Goal: Contribute content

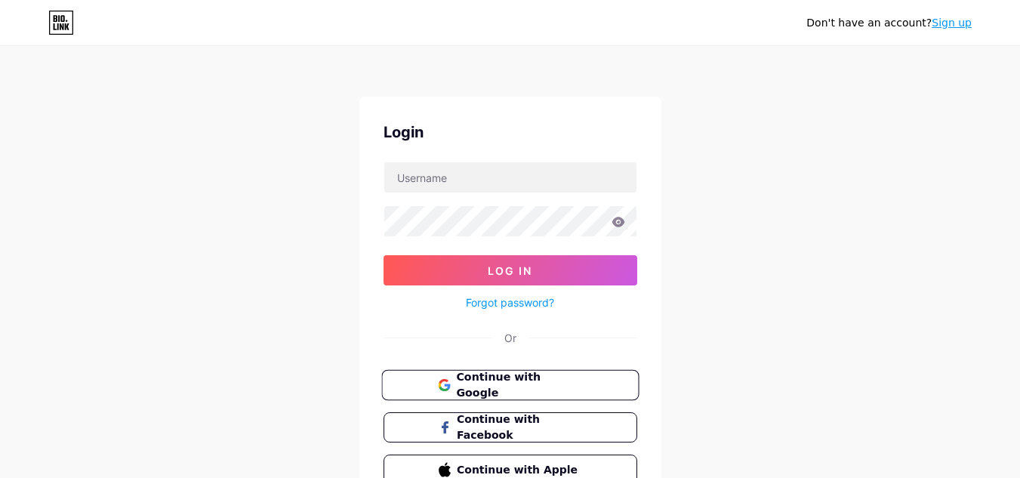
click at [575, 399] on button "Continue with Google" at bounding box center [509, 385] width 257 height 31
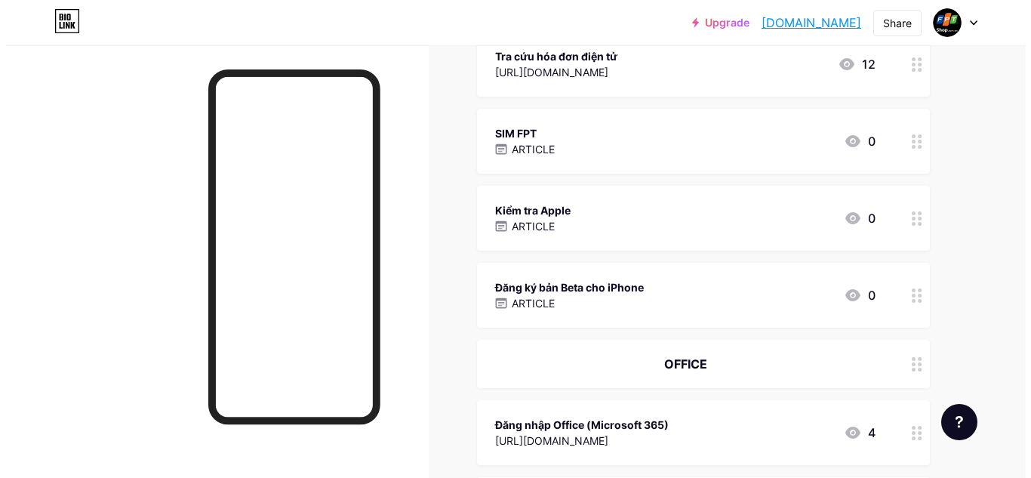
scroll to position [755, 0]
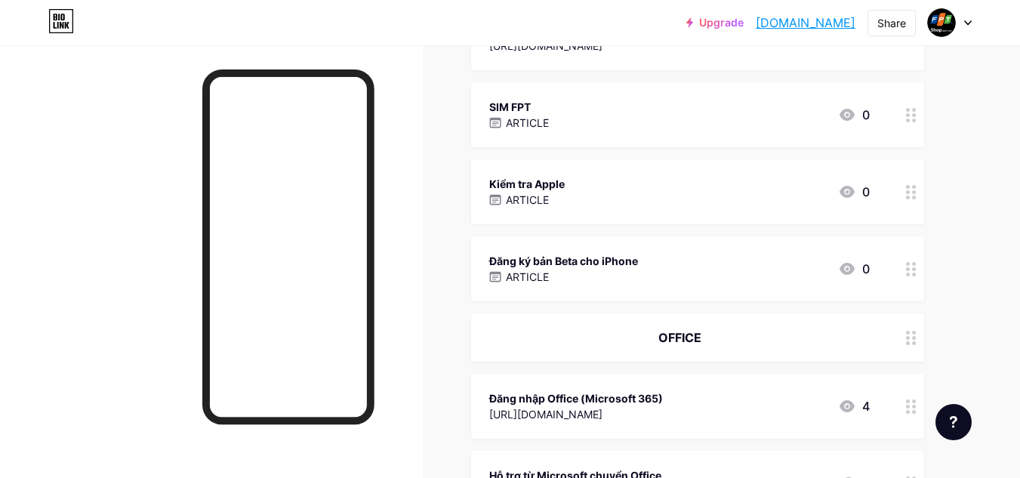
click at [697, 215] on div "Kiểm tra Apple ARTICLE 0" at bounding box center [697, 191] width 453 height 65
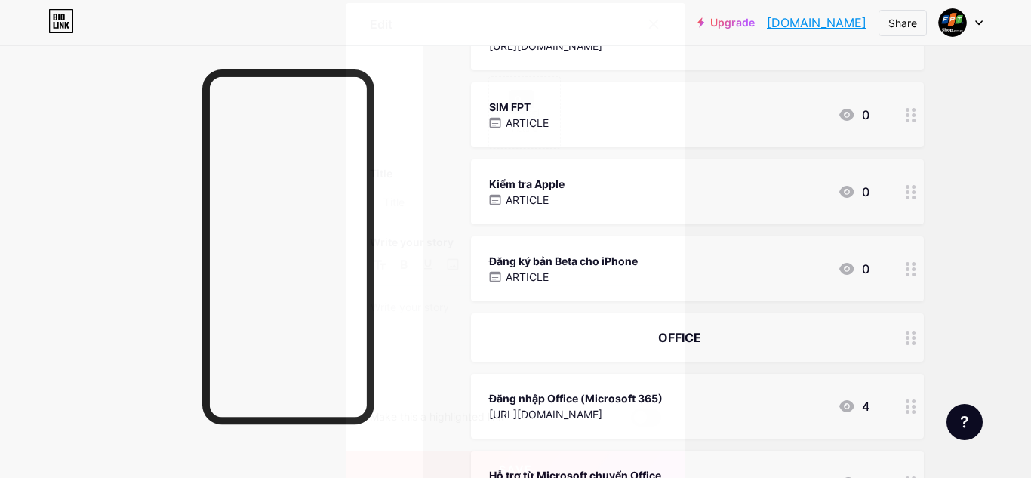
type input "Kiểm tra Apple"
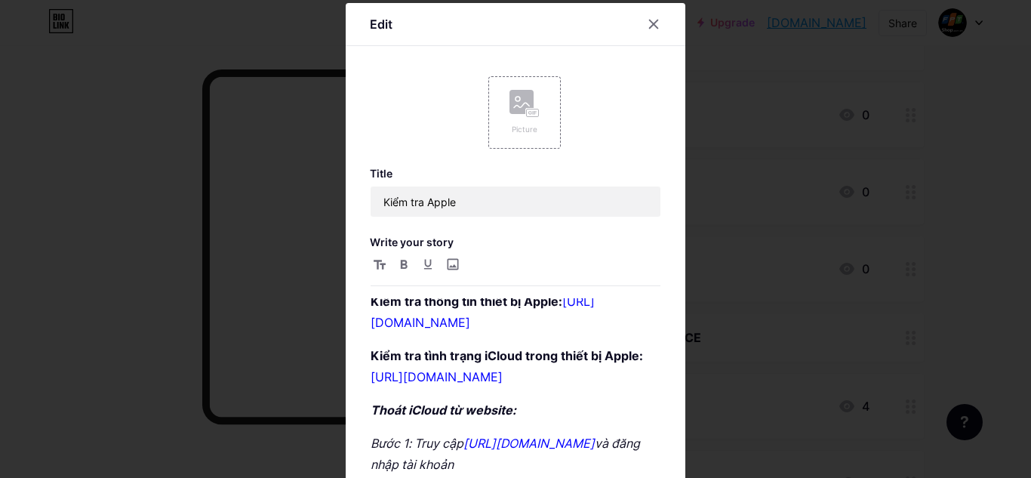
scroll to position [0, 0]
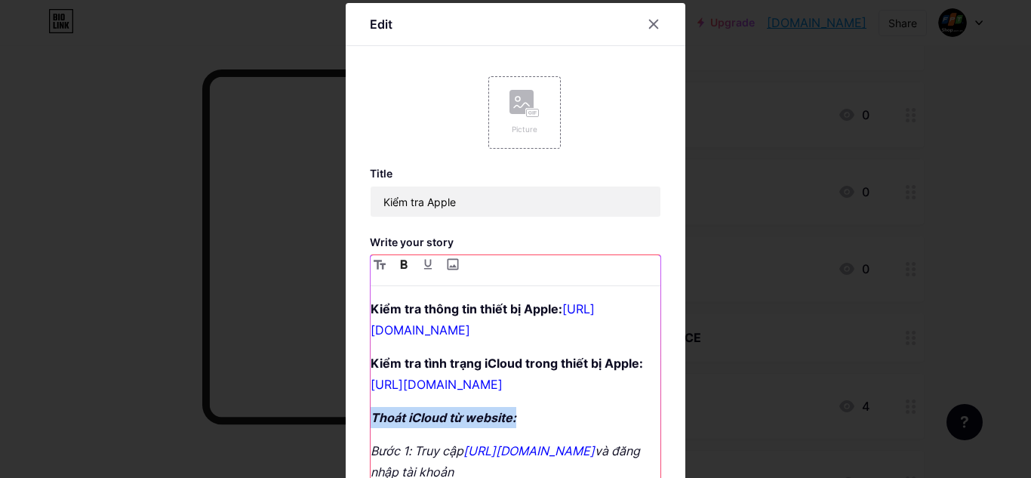
drag, startPoint x: 514, startPoint y: 418, endPoint x: 362, endPoint y: 425, distance: 151.9
click at [362, 425] on div "Edit Picture Title Kiểm tra Apple Write your story Kiểm tra thông tin thiết bị …" at bounding box center [516, 323] width 340 height 641
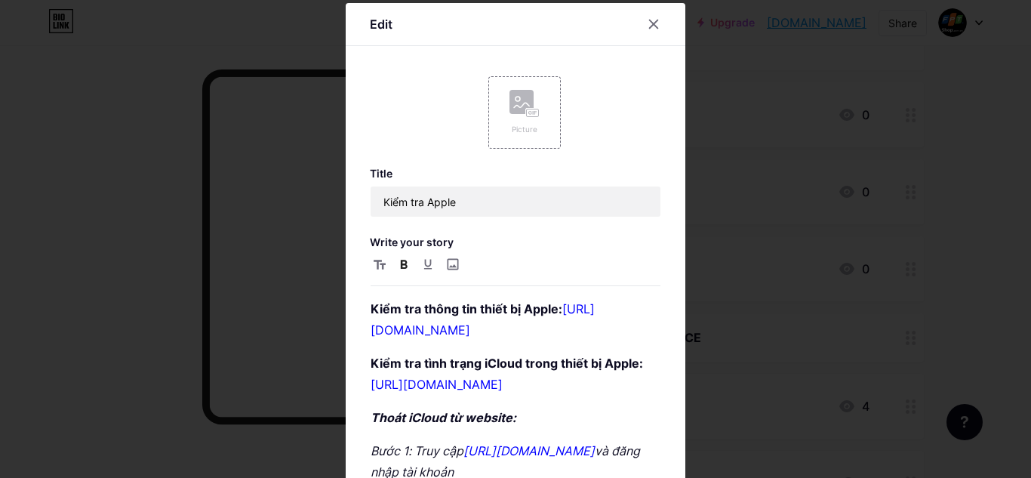
click at [749, 365] on div at bounding box center [515, 239] width 1031 height 478
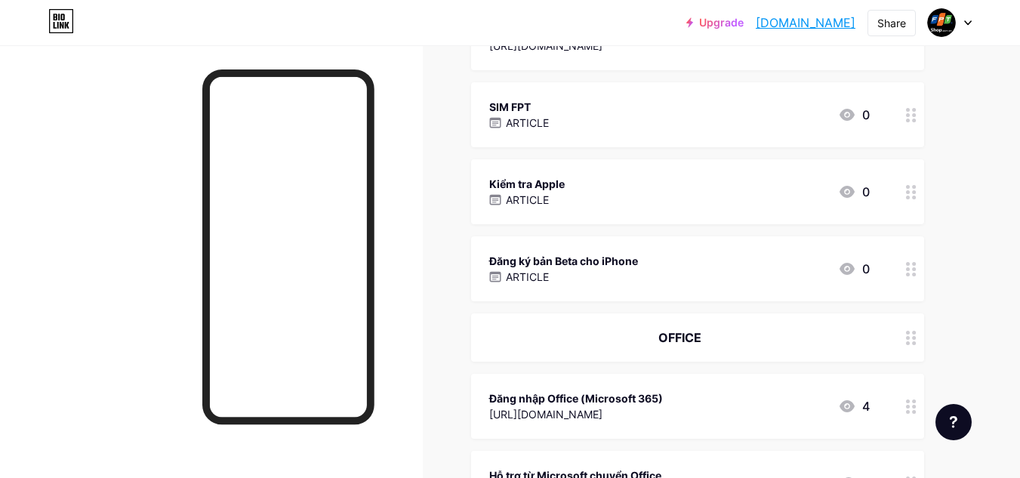
click at [786, 208] on div "Kiểm tra Apple ARTICLE 0" at bounding box center [679, 191] width 380 height 35
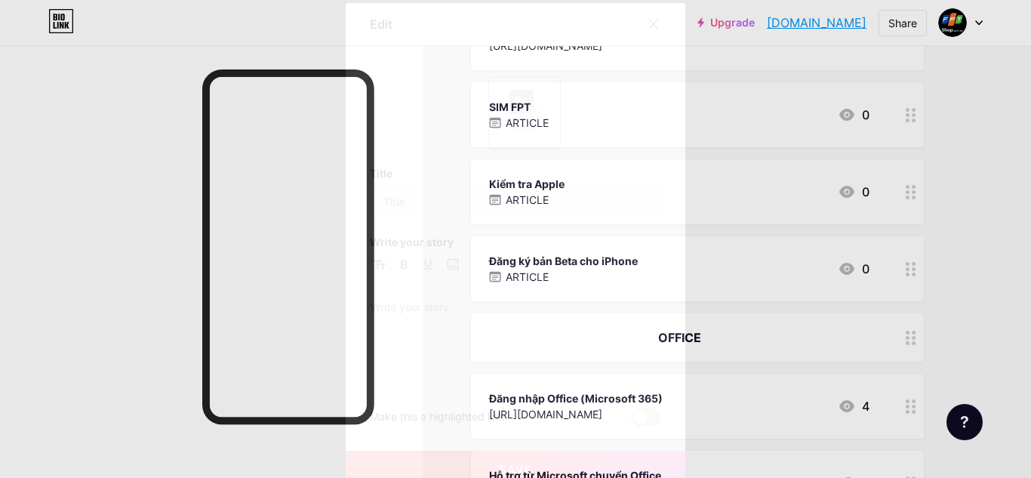
type input "Kiểm tra Apple"
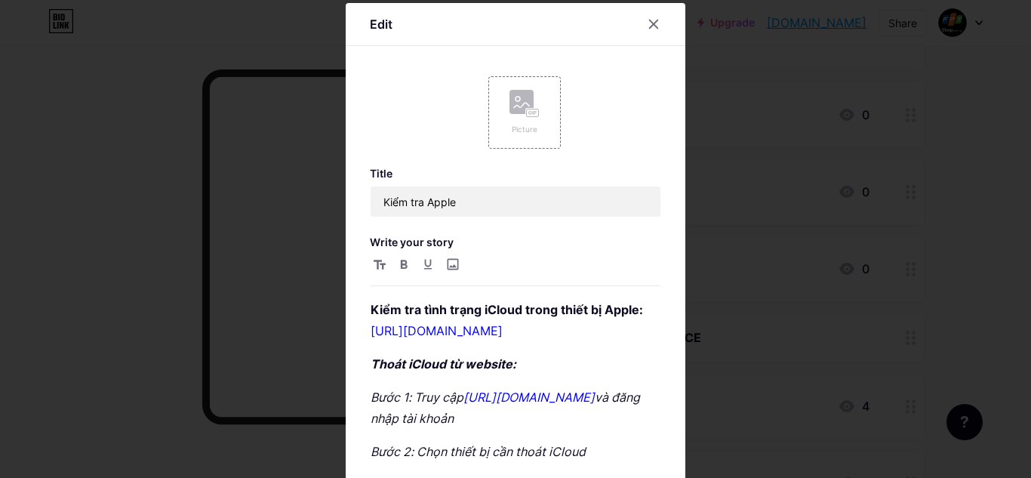
scroll to position [45, 0]
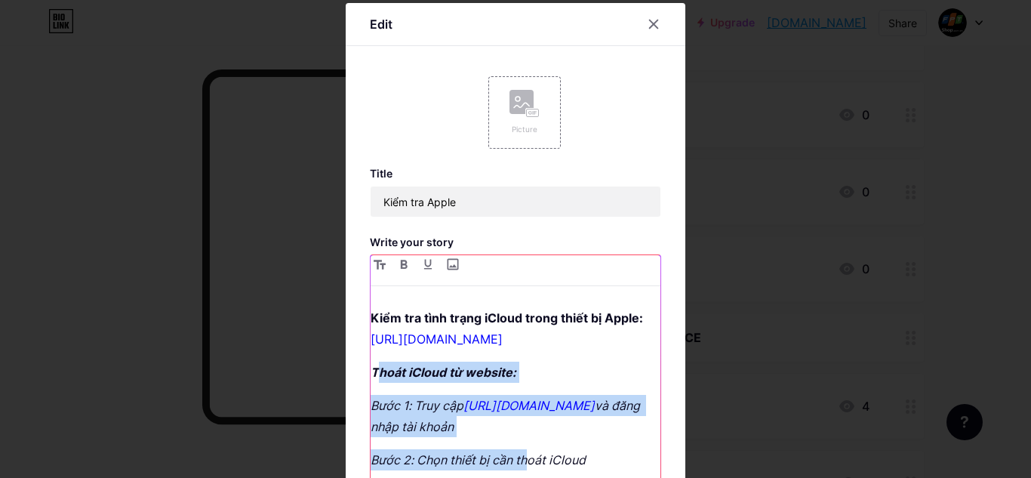
drag, startPoint x: 370, startPoint y: 374, endPoint x: 525, endPoint y: 469, distance: 182.3
click at [525, 469] on div "Kiểm tra thông tin thiết bị Apple: [URL][DOMAIN_NAME] Kiểm tra tình trạng iClou…" at bounding box center [516, 398] width 290 height 200
click at [387, 374] on em "Thoát iCloud từ website:" at bounding box center [444, 372] width 146 height 15
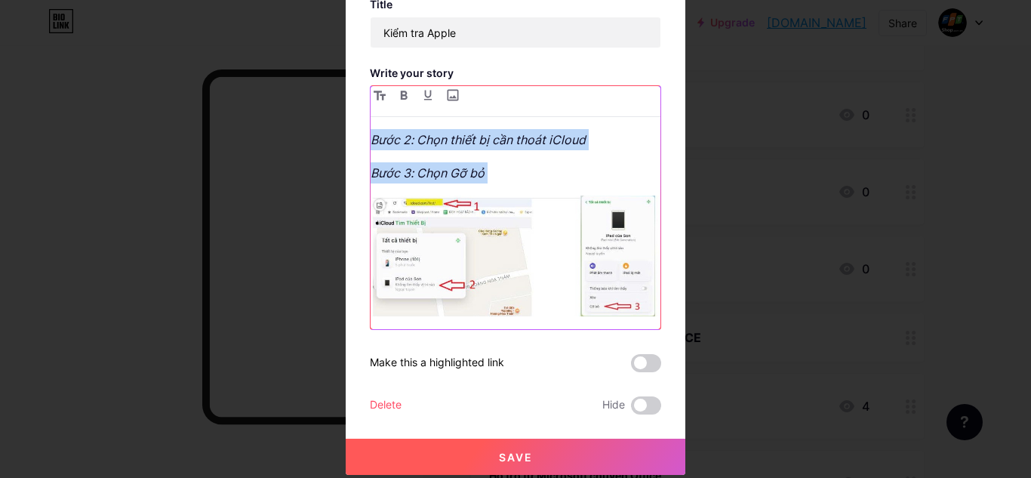
drag, startPoint x: 366, startPoint y: 374, endPoint x: 689, endPoint y: 494, distance: 344.6
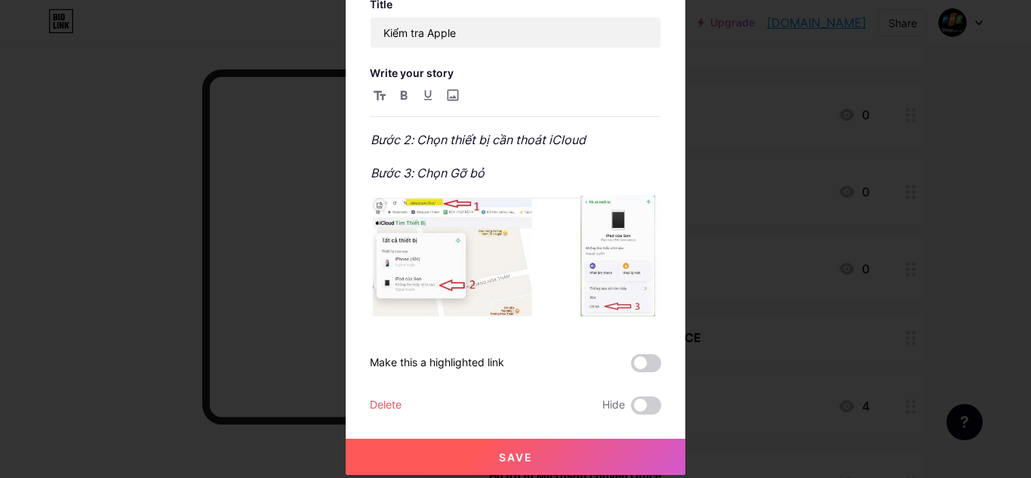
click at [774, 176] on div at bounding box center [515, 70] width 1031 height 478
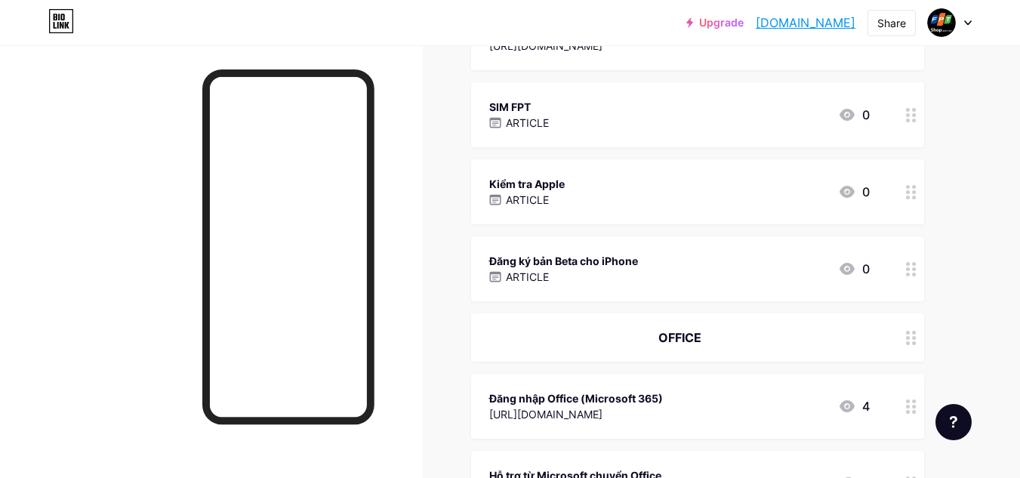
click at [905, 191] on div at bounding box center [911, 191] width 26 height 65
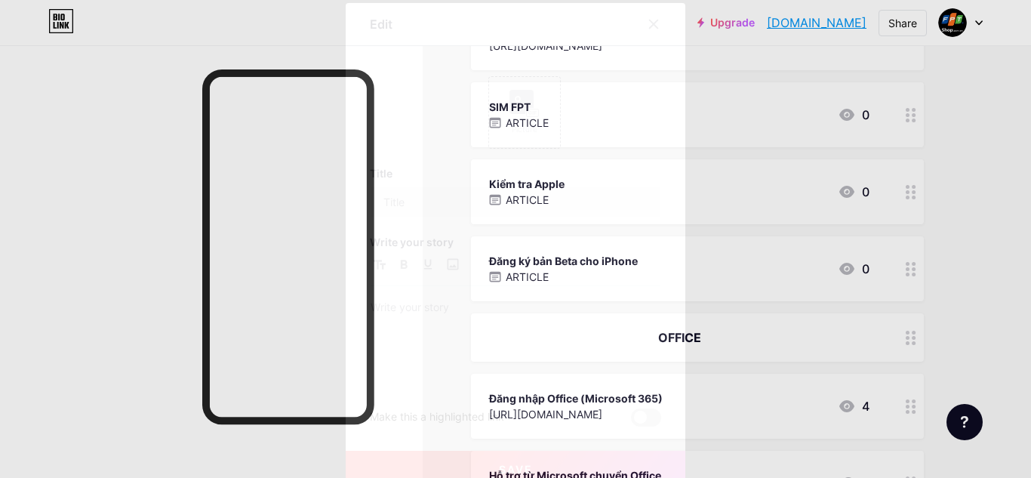
type input "Kiểm tra Apple"
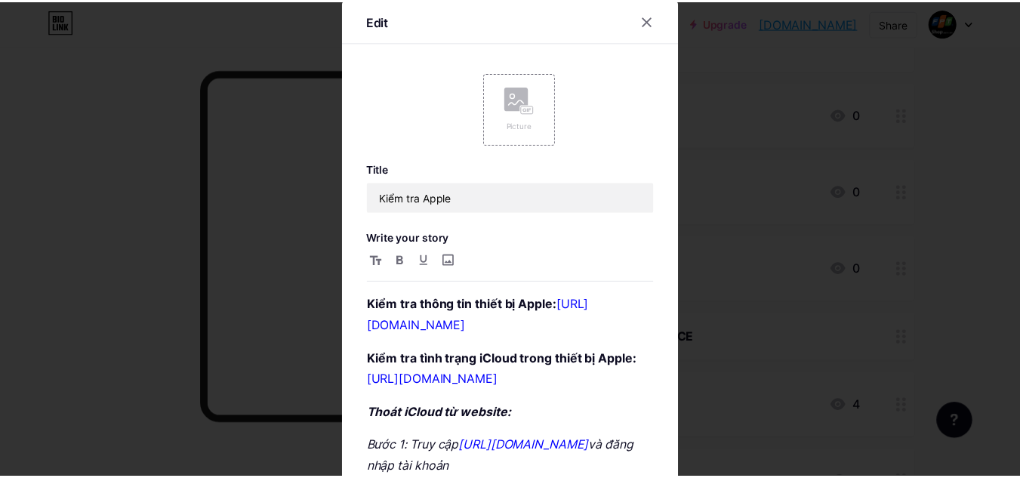
scroll to position [0, 0]
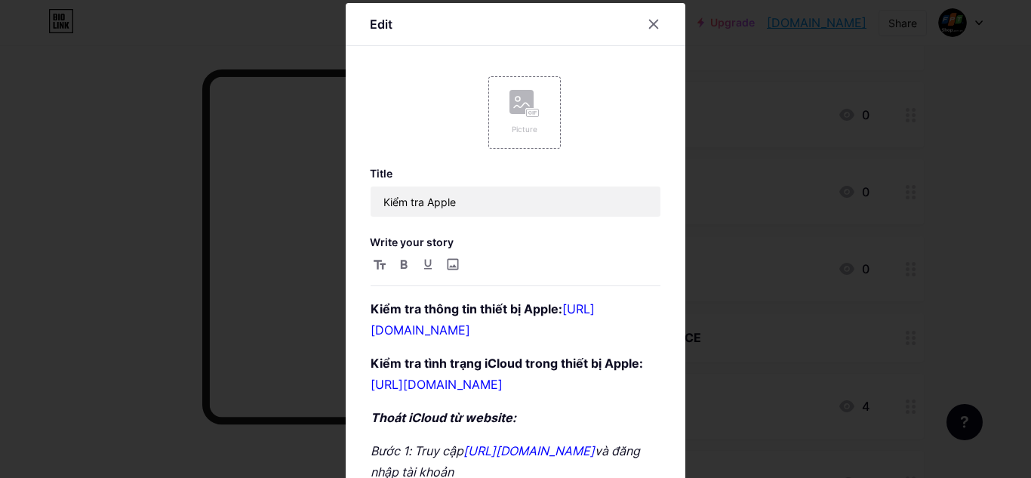
click at [803, 214] on div at bounding box center [515, 239] width 1031 height 478
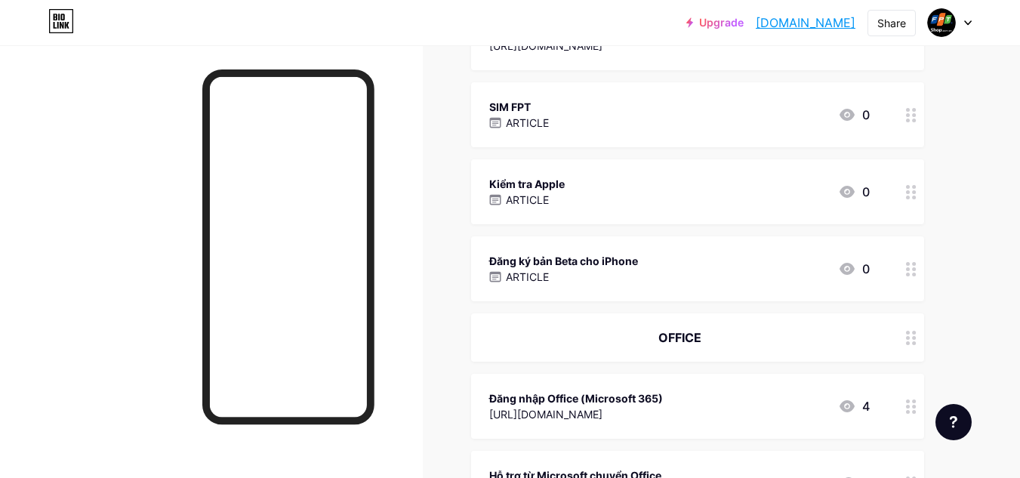
drag, startPoint x: 602, startPoint y: 261, endPoint x: 589, endPoint y: 261, distance: 12.8
click at [589, 261] on div "Đăng ký bản Beta cho iPhone" at bounding box center [563, 261] width 149 height 16
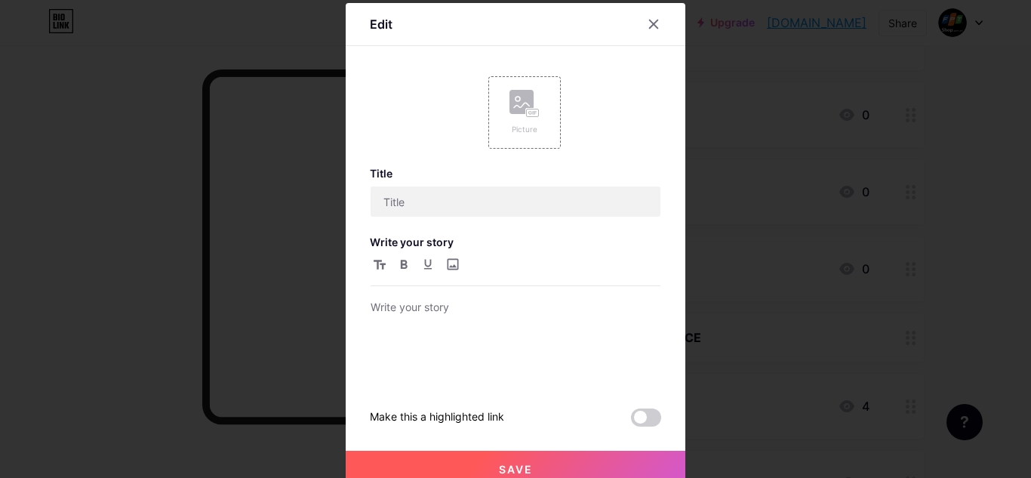
type input "Đăng ký bản Beta cho iPhone"
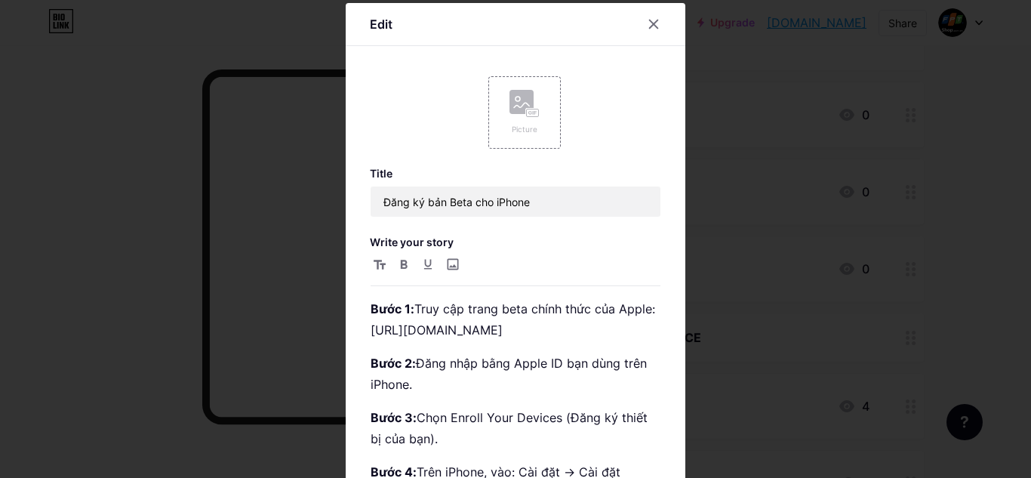
click at [728, 161] on div at bounding box center [515, 239] width 1031 height 478
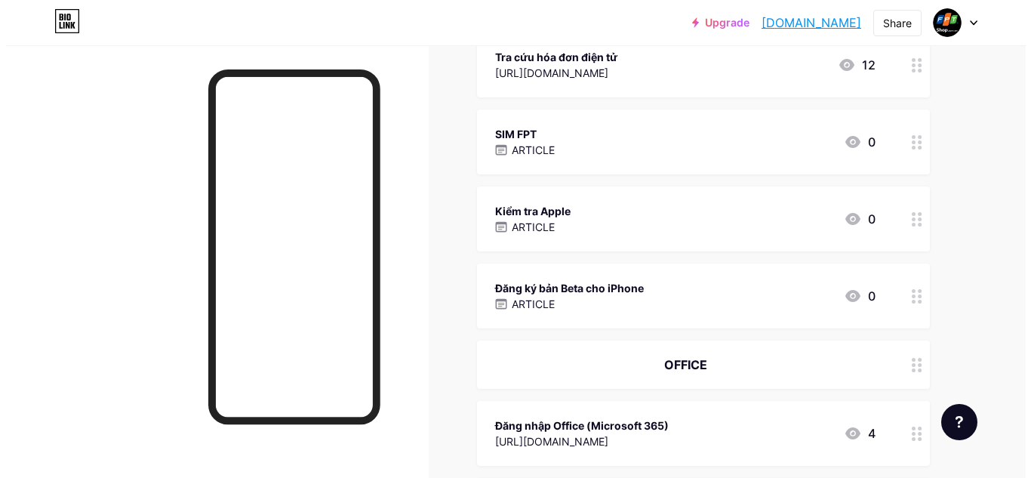
scroll to position [755, 0]
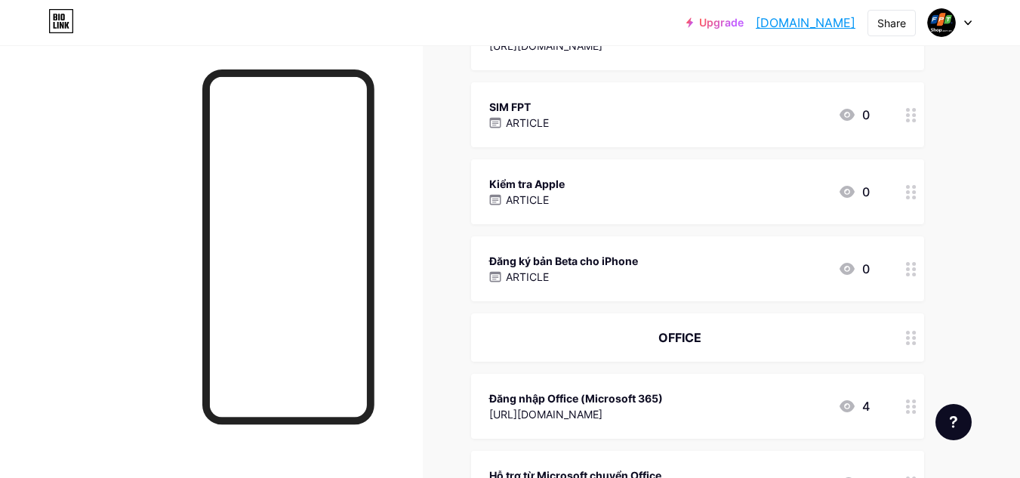
click at [908, 192] on circle at bounding box center [908, 192] width 4 height 4
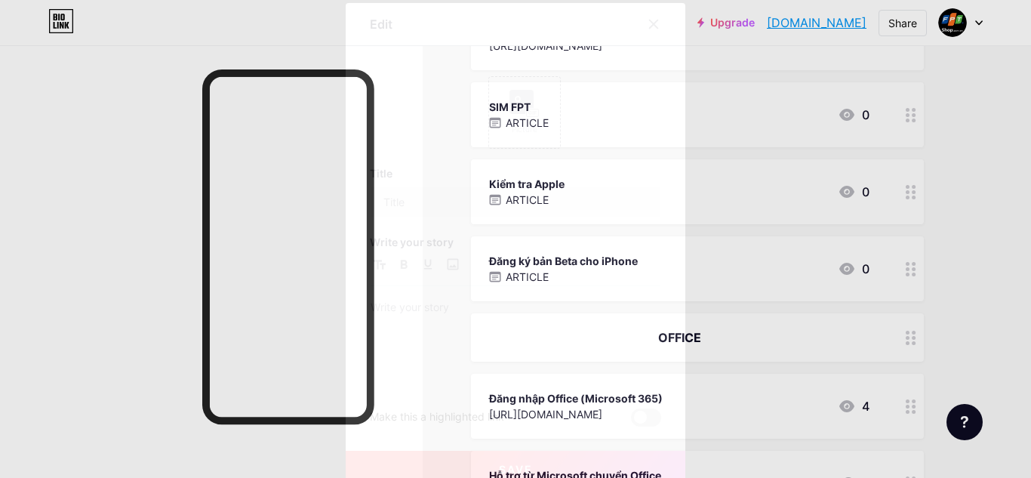
type input "Kiểm tra Apple"
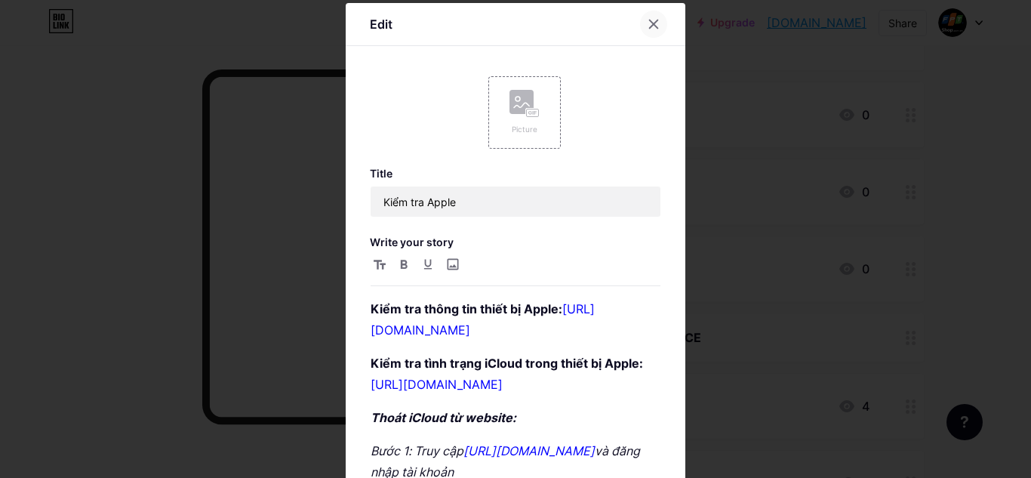
click at [660, 26] on div at bounding box center [653, 24] width 27 height 27
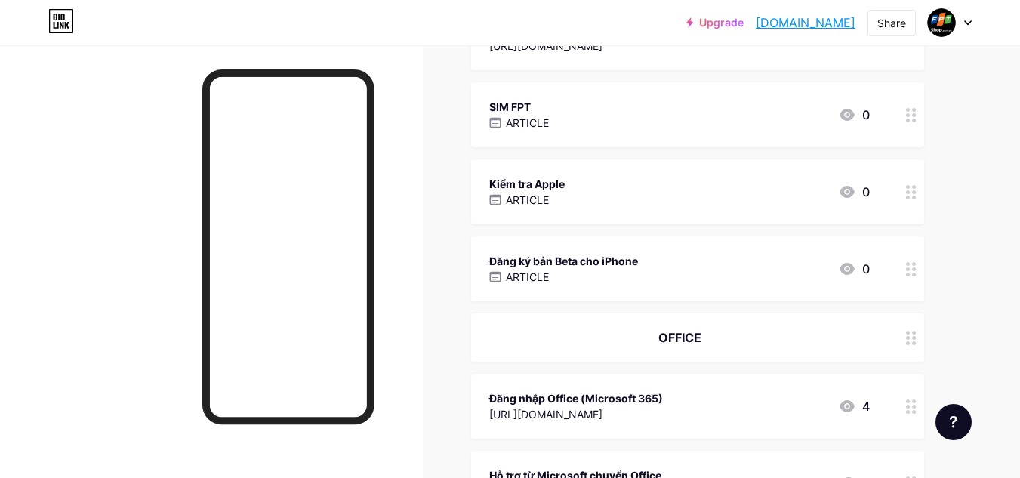
drag, startPoint x: 596, startPoint y: 191, endPoint x: 583, endPoint y: 191, distance: 12.8
click at [583, 191] on div "Kiểm tra Apple ARTICLE 0" at bounding box center [679, 191] width 380 height 35
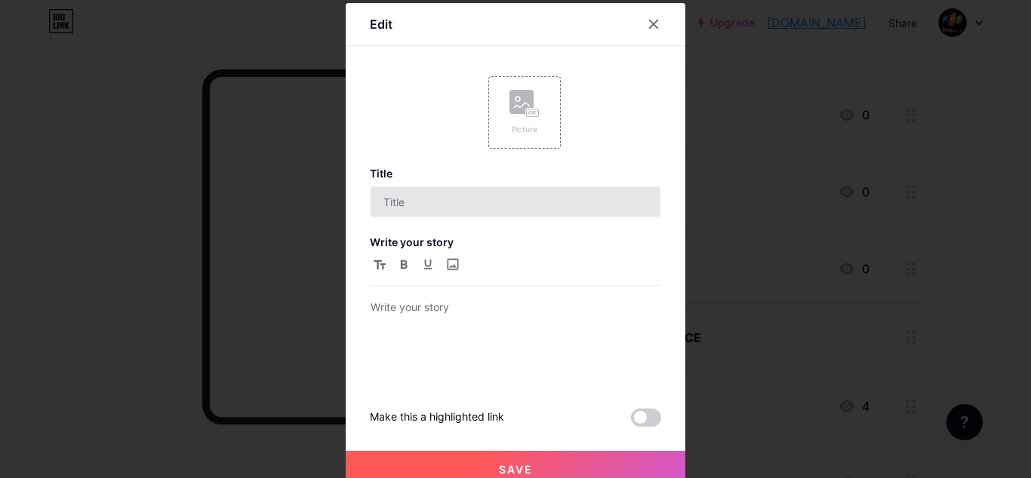
type input "Kiểm tra Apple"
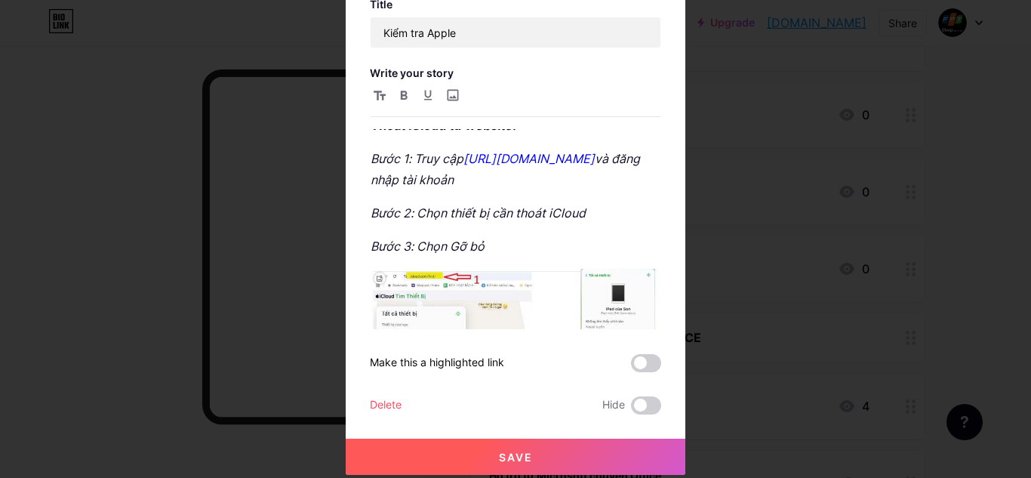
scroll to position [196, 0]
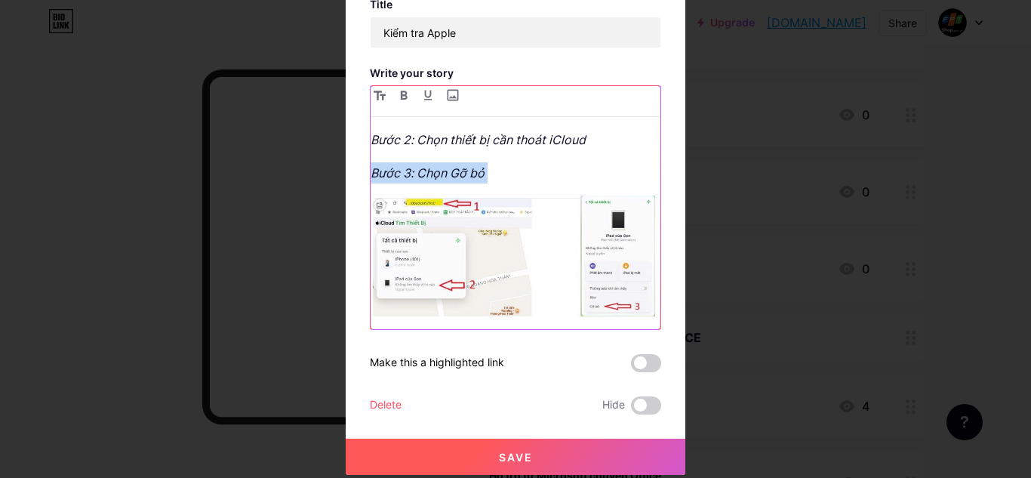
click at [451, 269] on img at bounding box center [516, 255] width 290 height 121
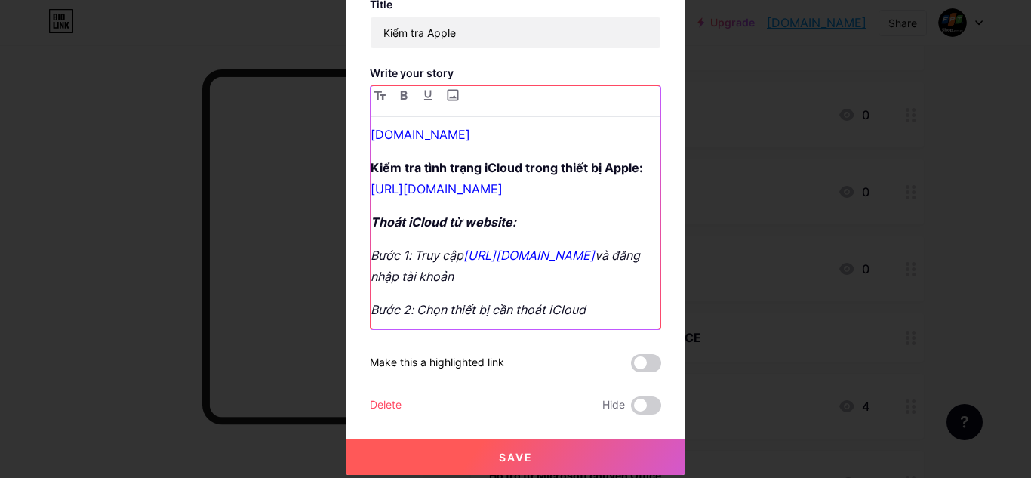
scroll to position [0, 0]
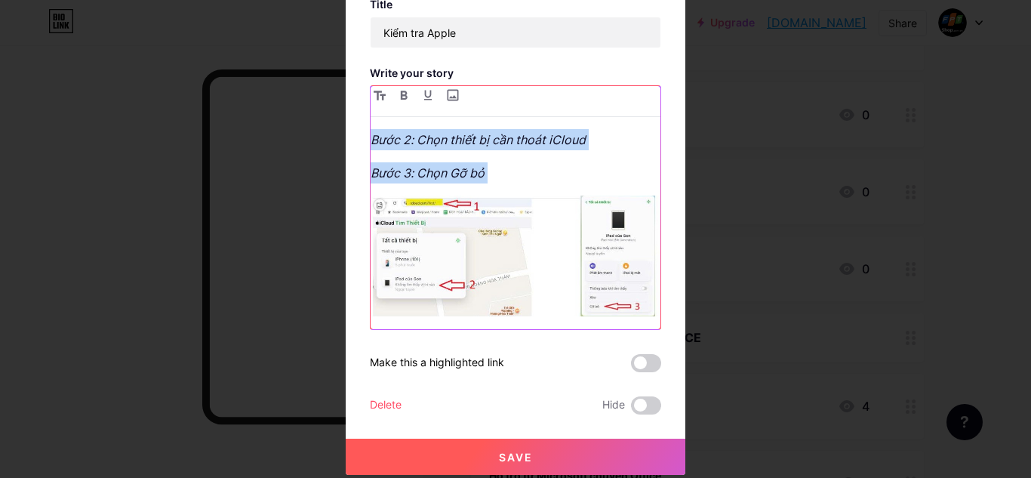
drag, startPoint x: 368, startPoint y: 251, endPoint x: 664, endPoint y: 463, distance: 364.5
click at [661, 414] on form "Picture Title Kiểm tra Apple Write your story Kiểm tra thông tin thiết bị Apple…" at bounding box center [515, 154] width 291 height 519
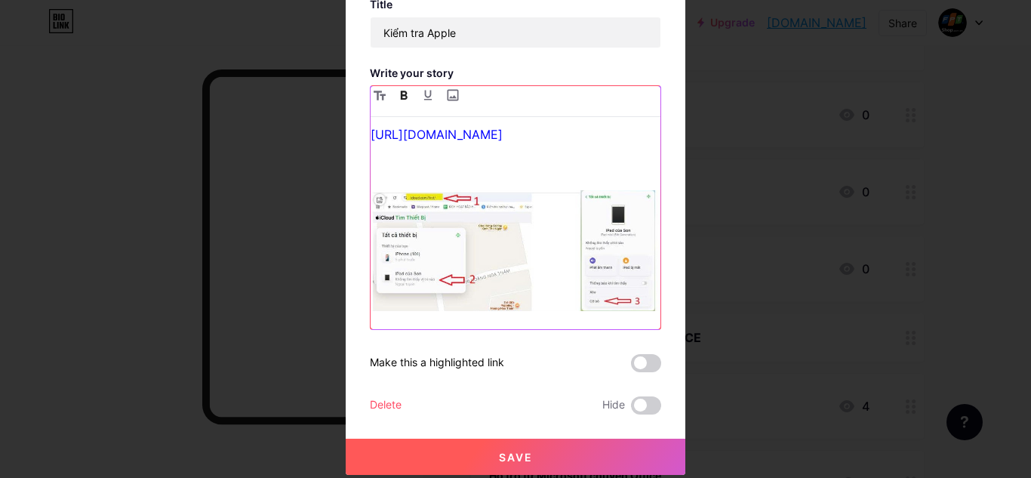
scroll to position [75, 0]
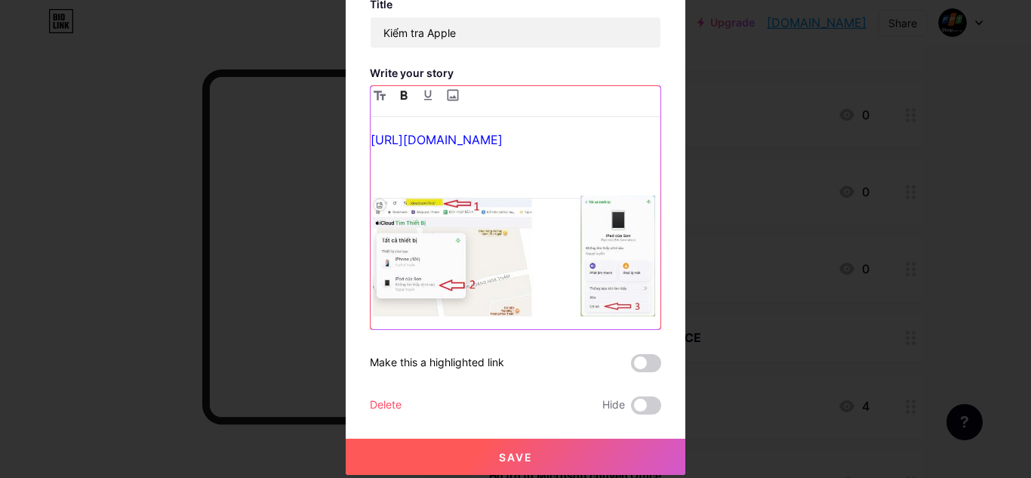
click at [493, 301] on img at bounding box center [516, 255] width 290 height 121
click at [507, 272] on img at bounding box center [516, 255] width 290 height 121
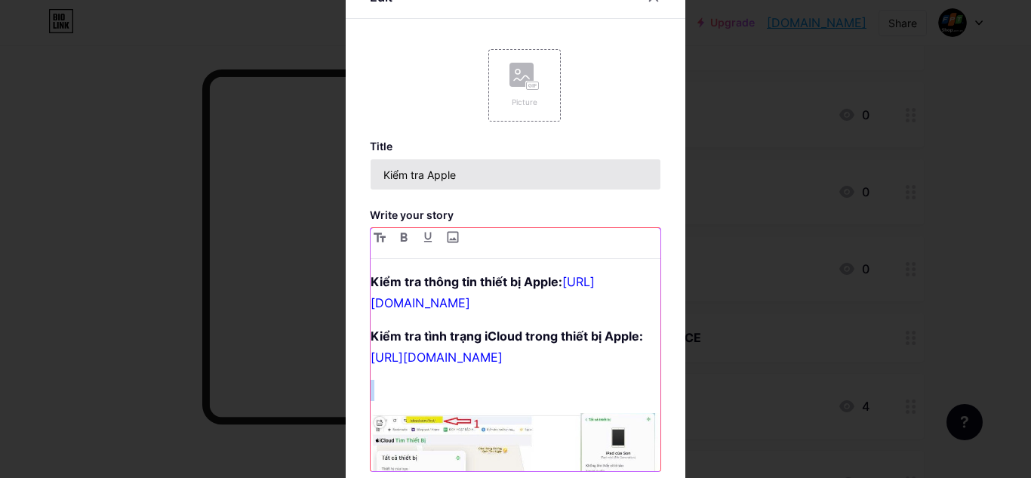
scroll to position [18, 0]
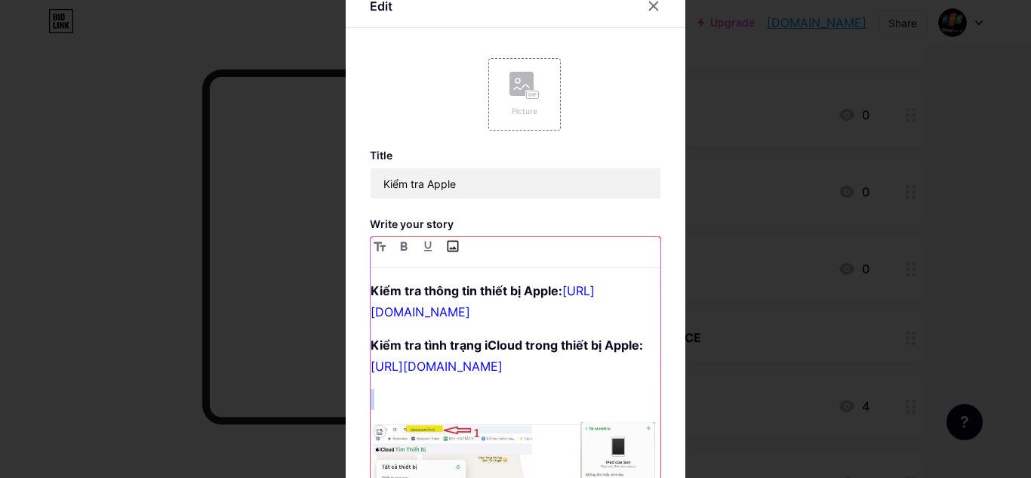
click at [448, 247] on input "file" at bounding box center [452, 246] width 18 height 18
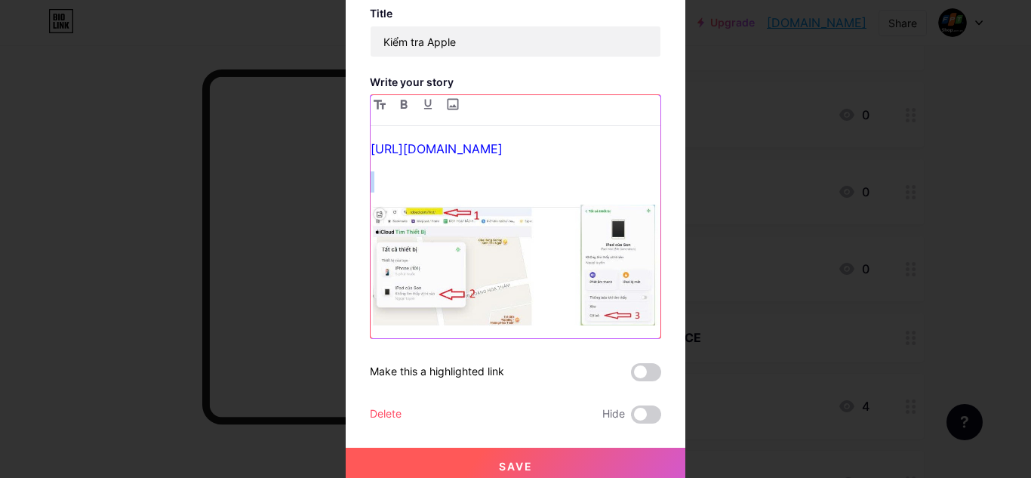
scroll to position [169, 0]
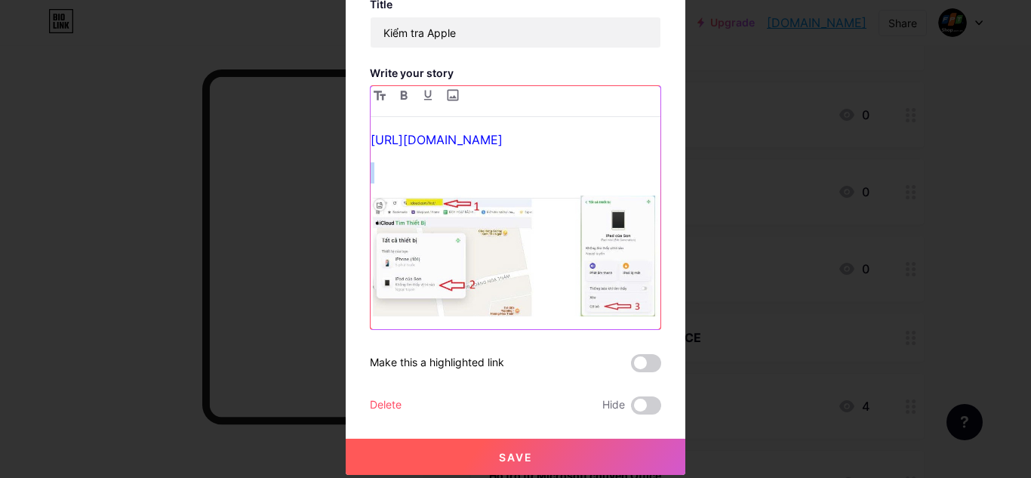
click at [471, 268] on img at bounding box center [516, 255] width 290 height 121
click at [471, 267] on img at bounding box center [516, 255] width 290 height 121
click at [382, 171] on p at bounding box center [516, 172] width 290 height 21
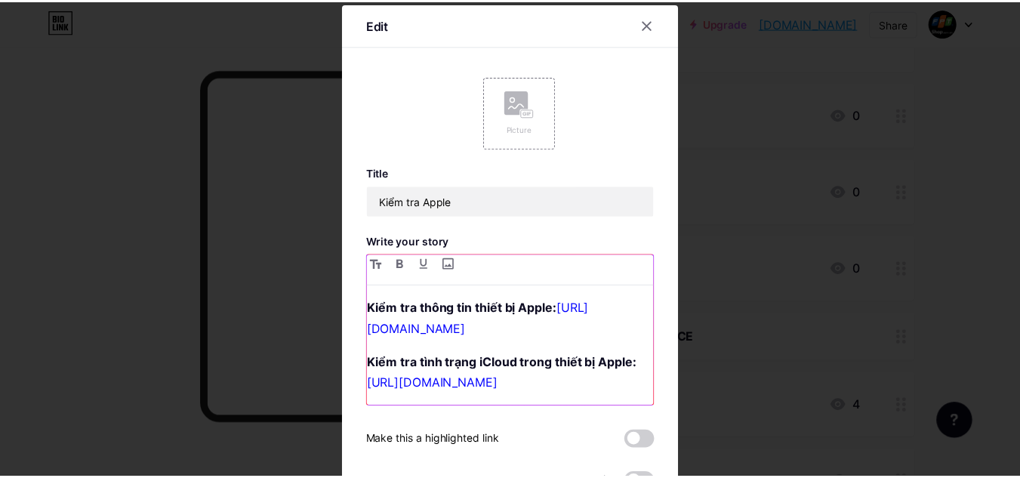
scroll to position [75, 0]
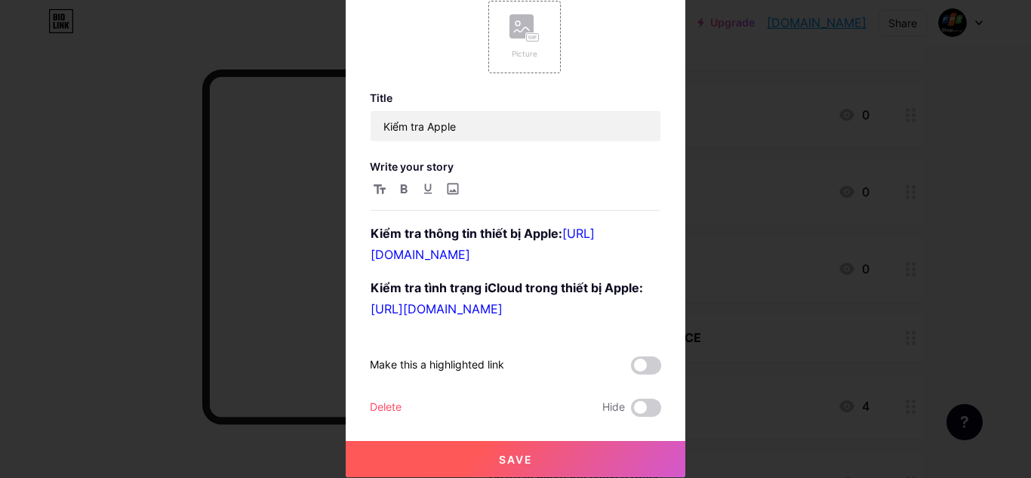
click at [574, 447] on button "Save" at bounding box center [516, 459] width 340 height 36
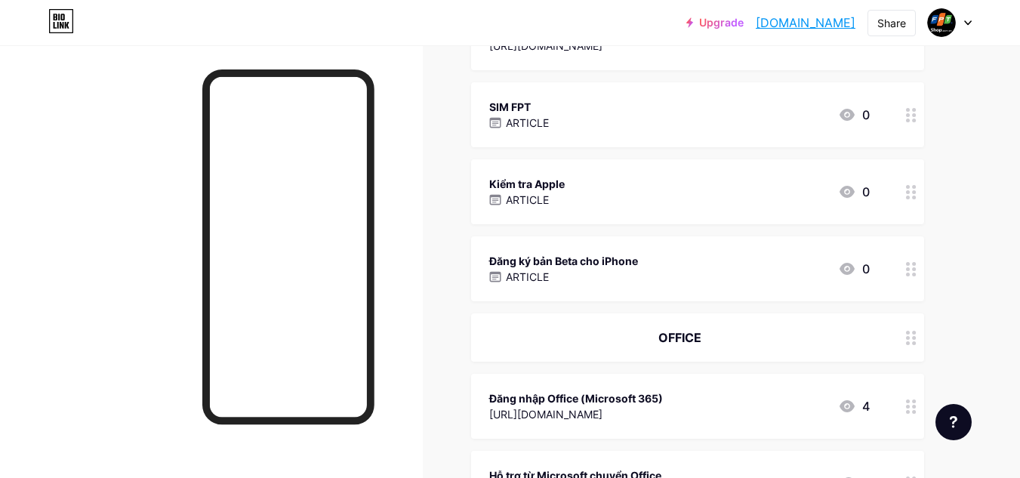
click at [785, 195] on div "Kiểm tra Apple ARTICLE 0" at bounding box center [679, 191] width 380 height 35
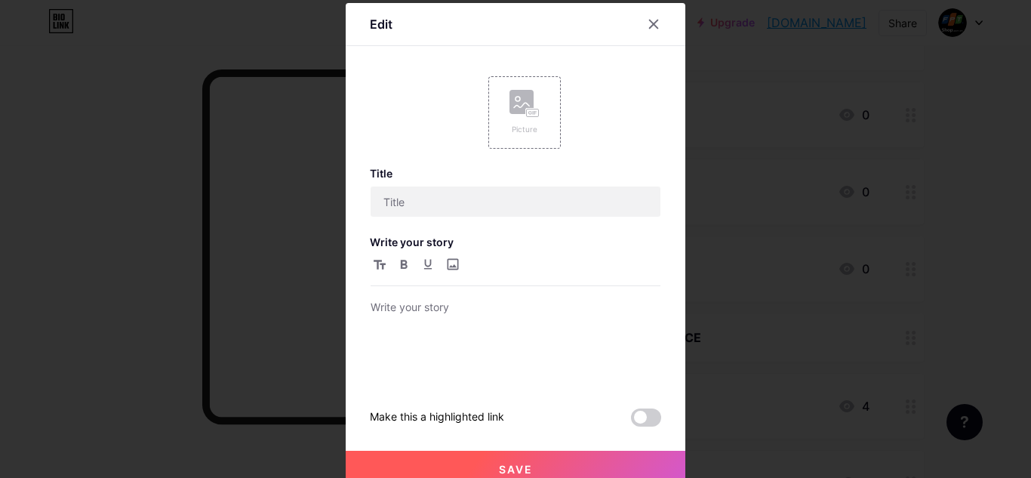
type input "Kiểm tra Apple"
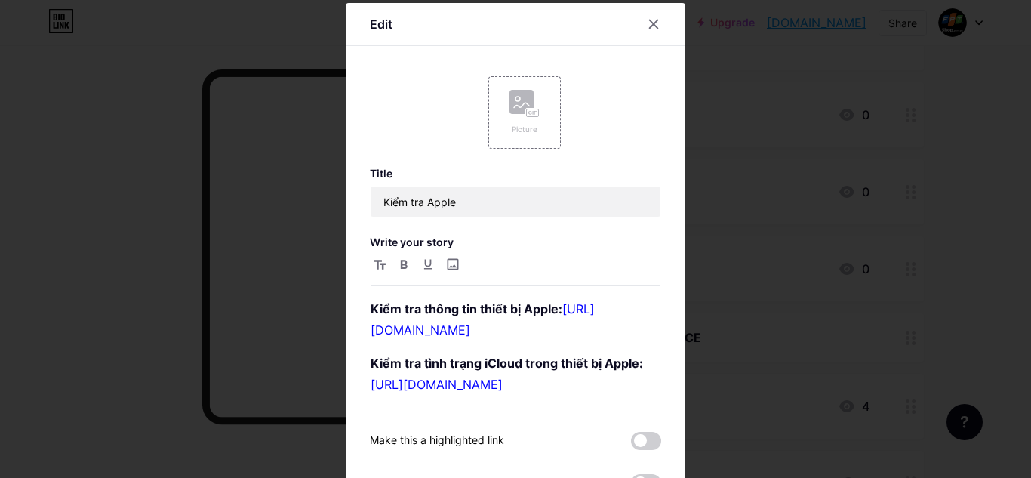
click at [844, 265] on div at bounding box center [515, 239] width 1031 height 478
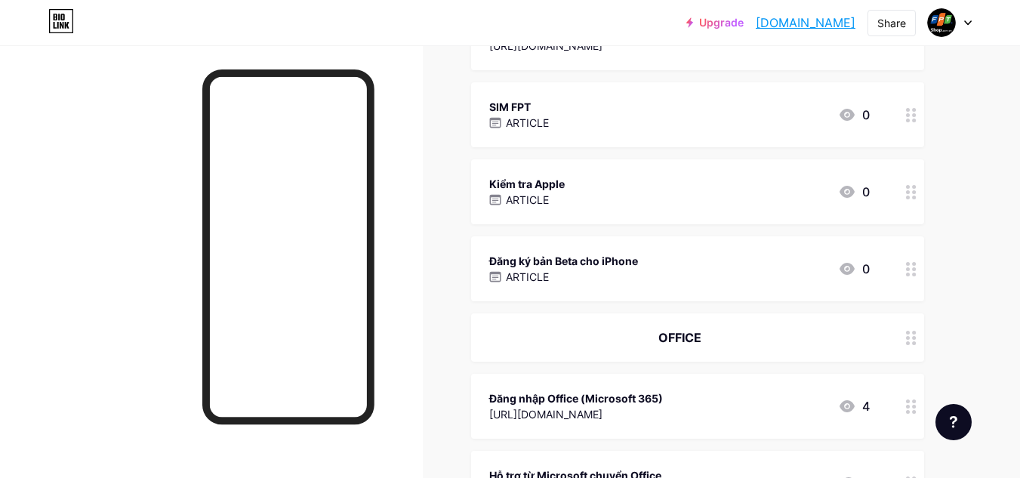
click at [703, 268] on div "Đăng ký bản Beta cho iPhone ARTICLE 0" at bounding box center [679, 268] width 380 height 35
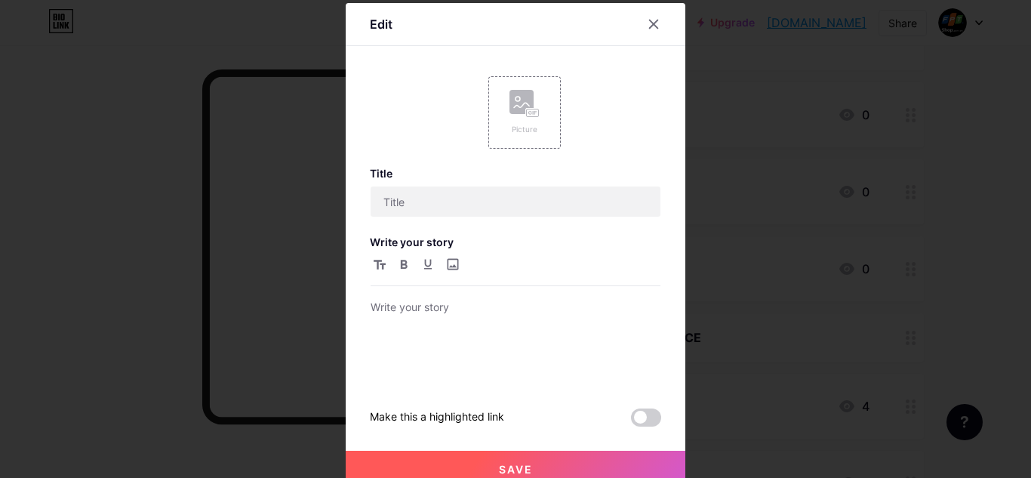
type input "Đăng ký bản Beta cho iPhone"
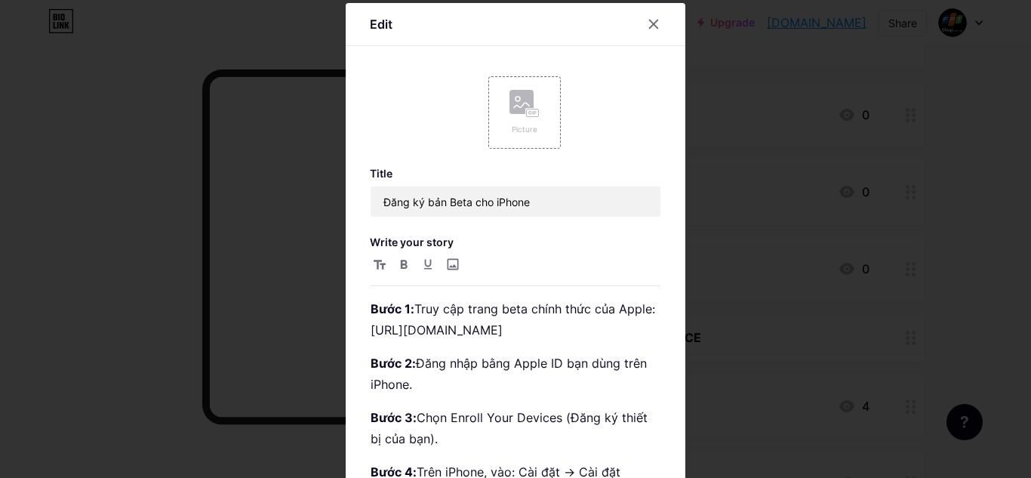
click at [740, 263] on div at bounding box center [515, 239] width 1031 height 478
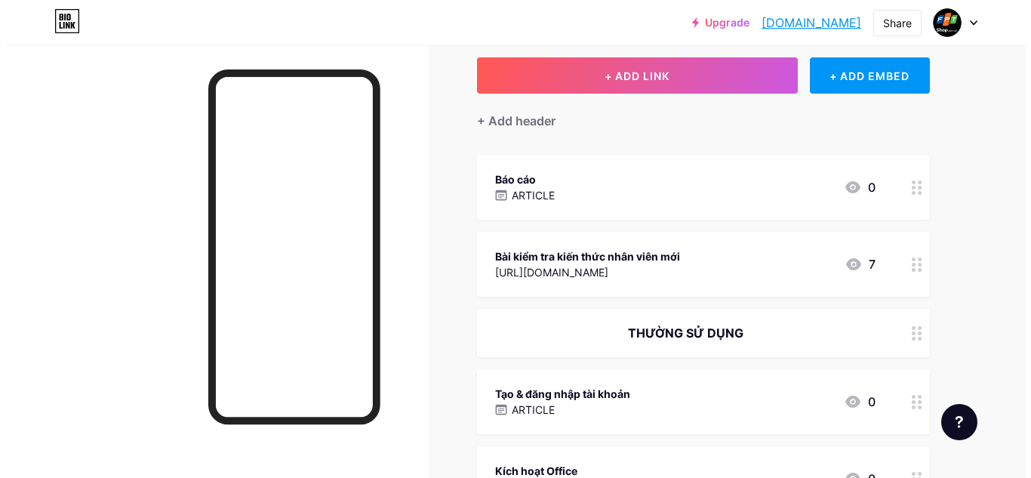
scroll to position [0, 0]
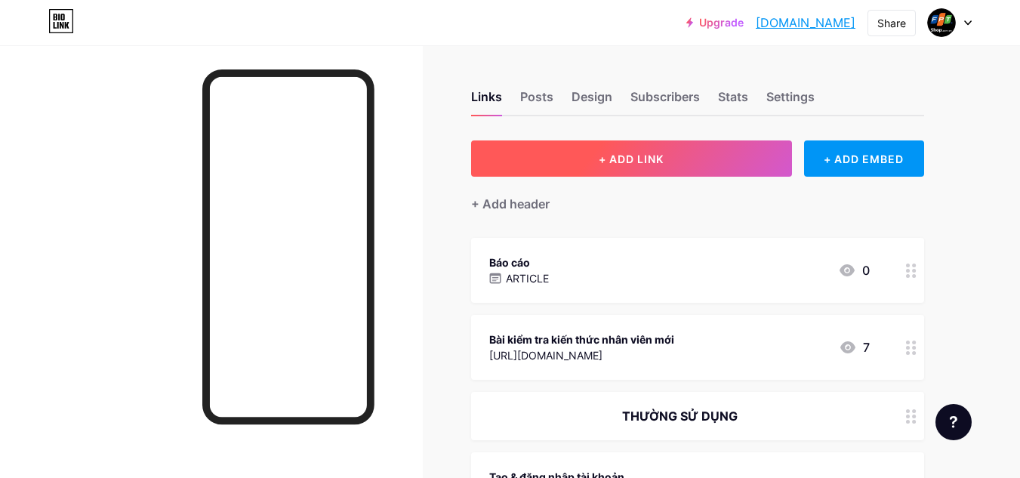
click at [722, 168] on button "+ ADD LINK" at bounding box center [631, 158] width 321 height 36
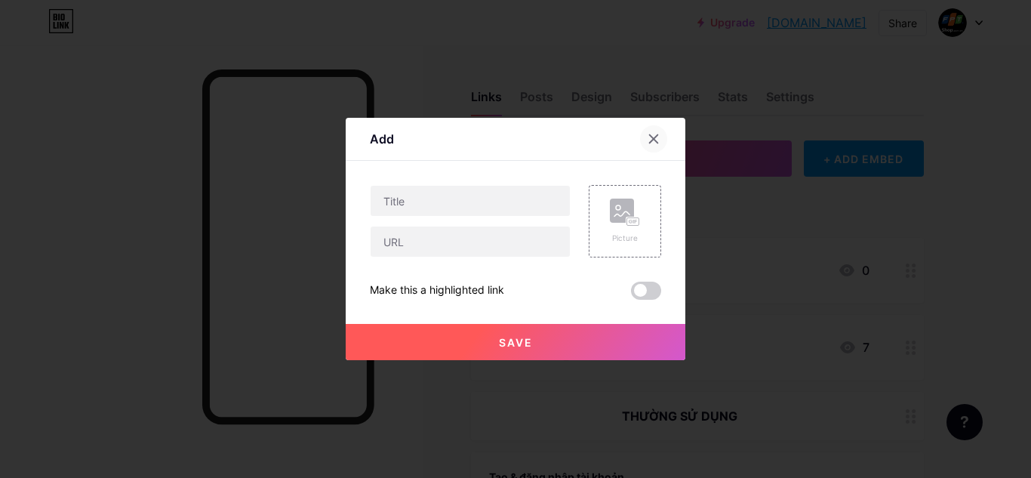
click at [655, 136] on icon at bounding box center [654, 139] width 12 height 12
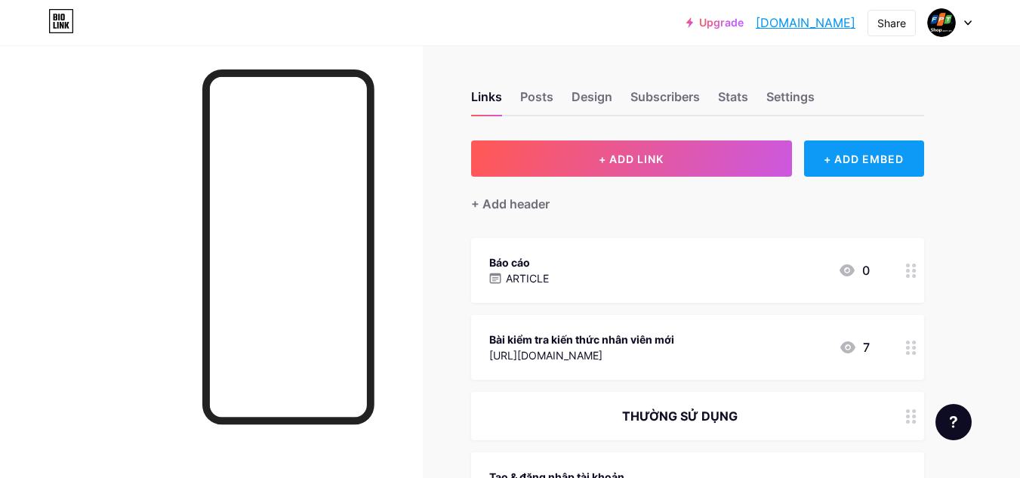
click at [823, 159] on div "+ ADD EMBED" at bounding box center [864, 158] width 120 height 36
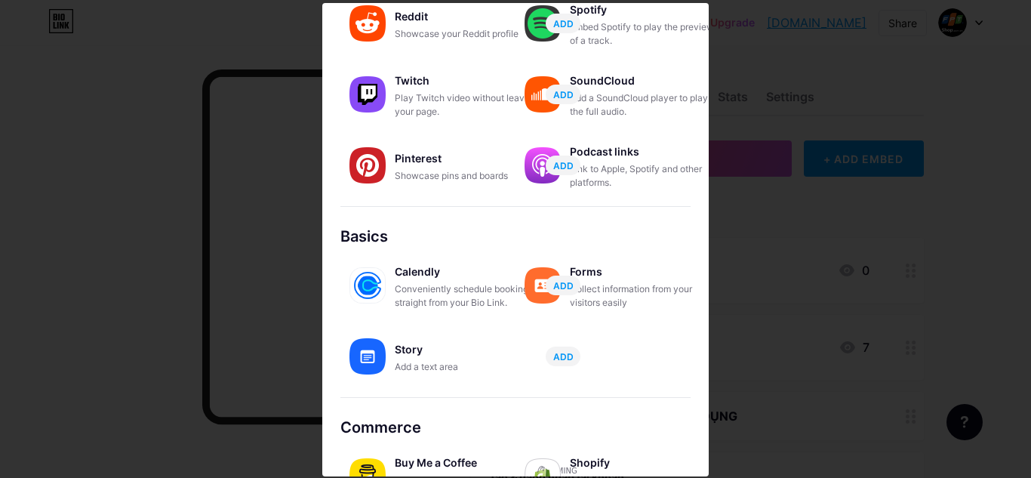
scroll to position [296, 0]
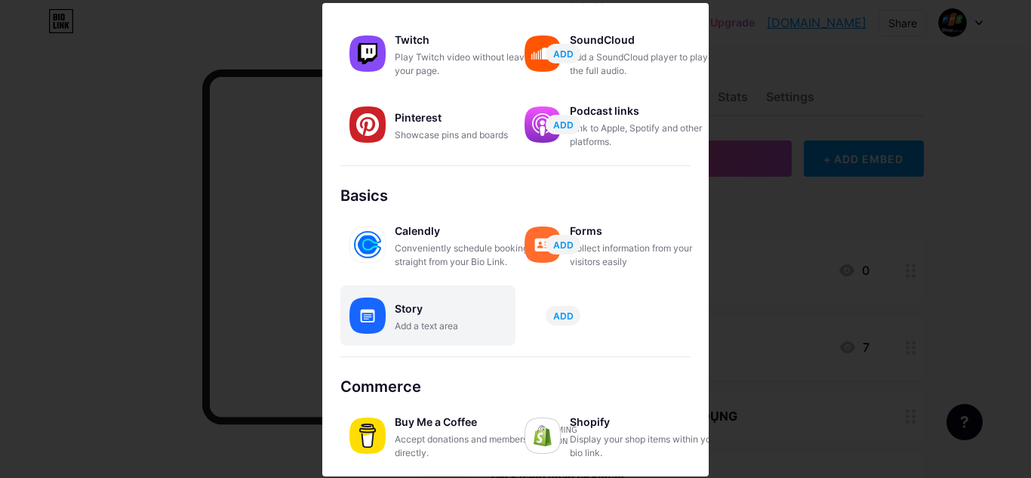
click at [425, 315] on div "Story" at bounding box center [470, 308] width 151 height 21
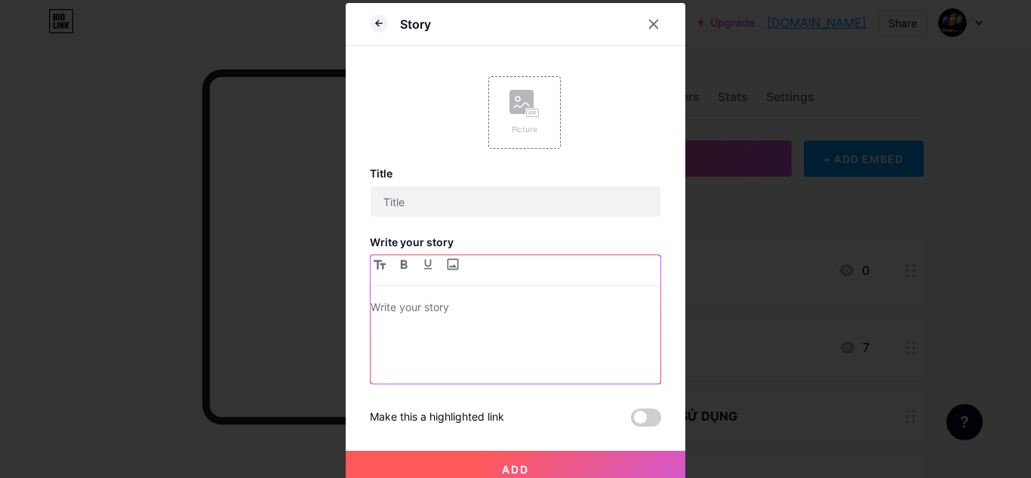
click at [454, 302] on p at bounding box center [516, 308] width 290 height 21
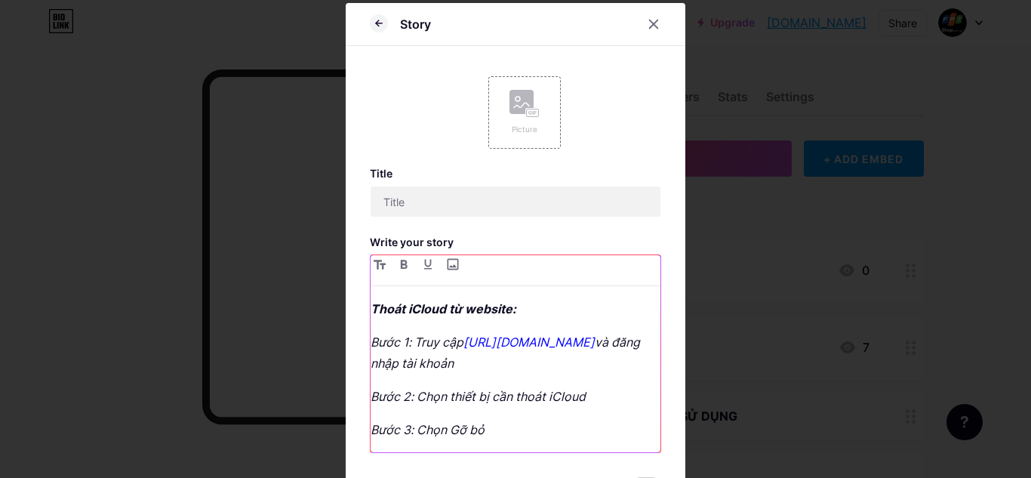
click at [478, 315] on em "Thoát iCloud từ website:" at bounding box center [444, 308] width 146 height 15
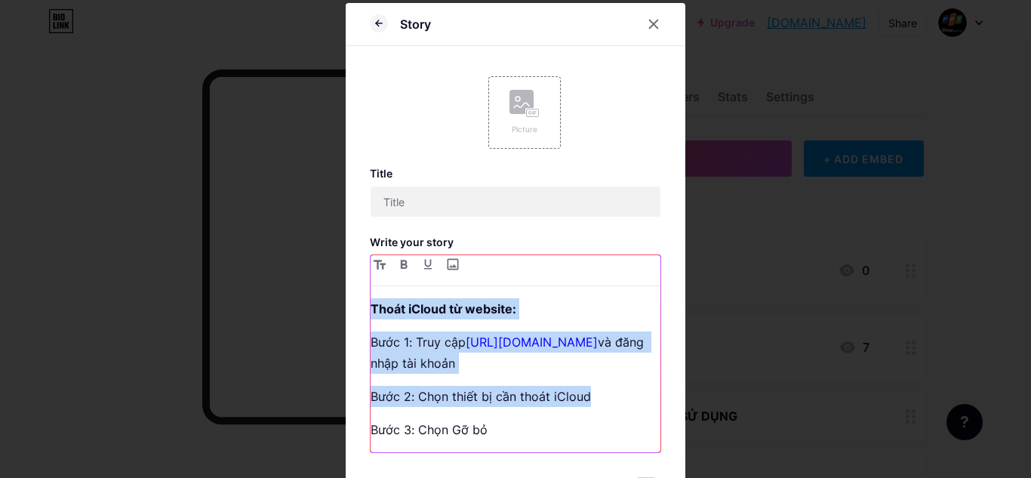
click at [479, 328] on div "Thoát iCloud từ website: Bước 1: Truy cập [URL][DOMAIN_NAME] và đăng nhập tài k…" at bounding box center [516, 375] width 290 height 154
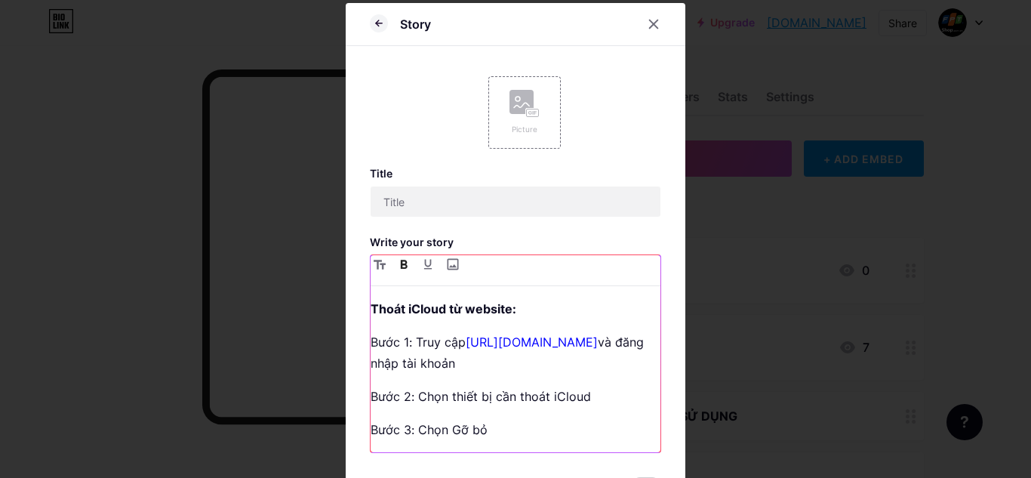
click at [497, 310] on strong "Thoát iCloud từ website:" at bounding box center [444, 308] width 146 height 15
click at [546, 439] on p "Bước 3: Chọn Gỡ bỏ" at bounding box center [516, 429] width 290 height 21
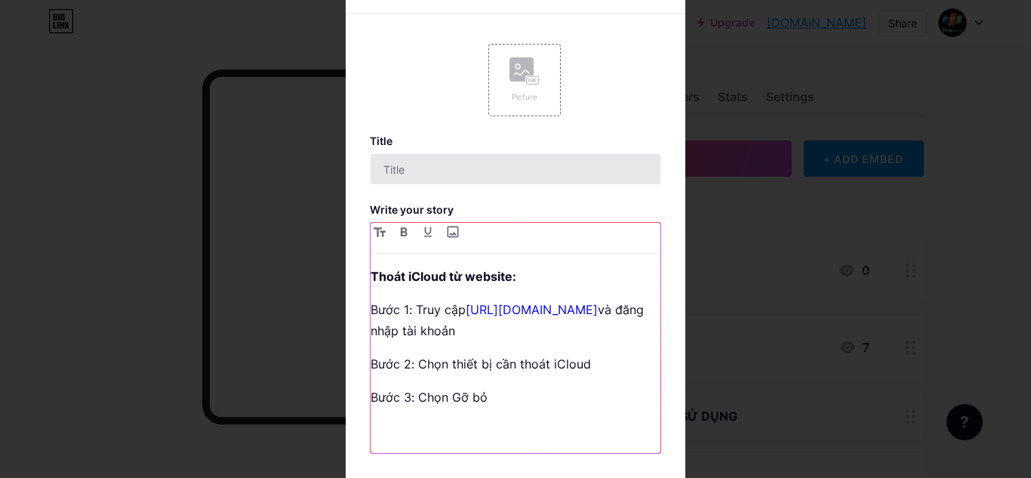
scroll to position [5, 0]
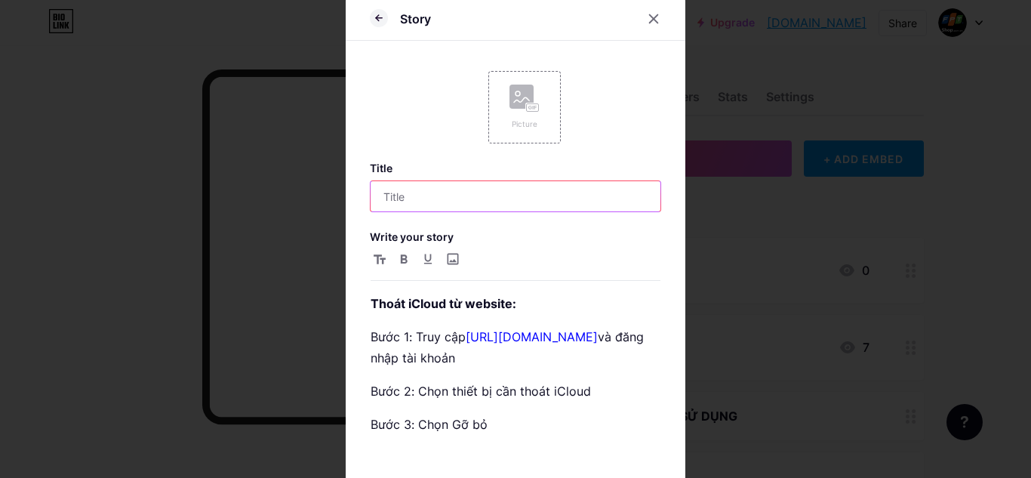
click at [460, 203] on input "text" at bounding box center [516, 196] width 290 height 30
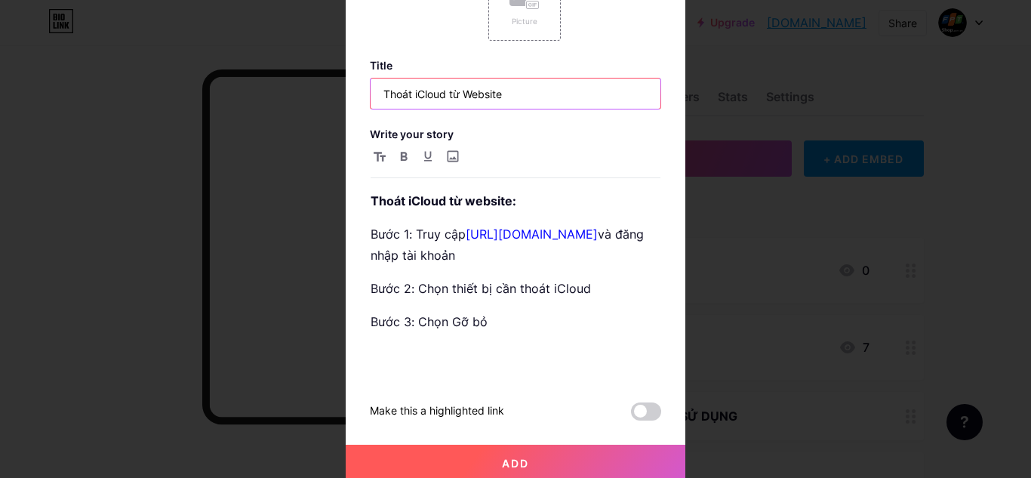
scroll to position [114, 0]
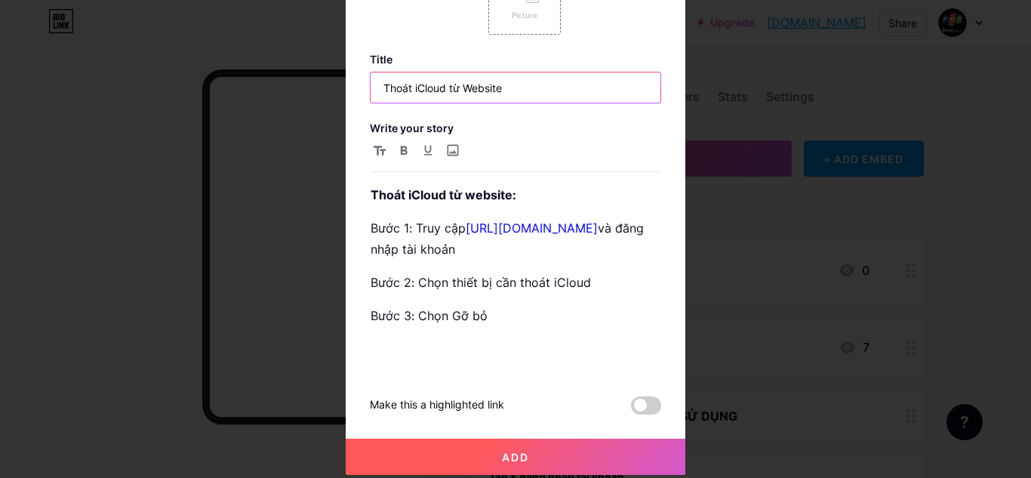
type input "Thoát iCloud từ Website"
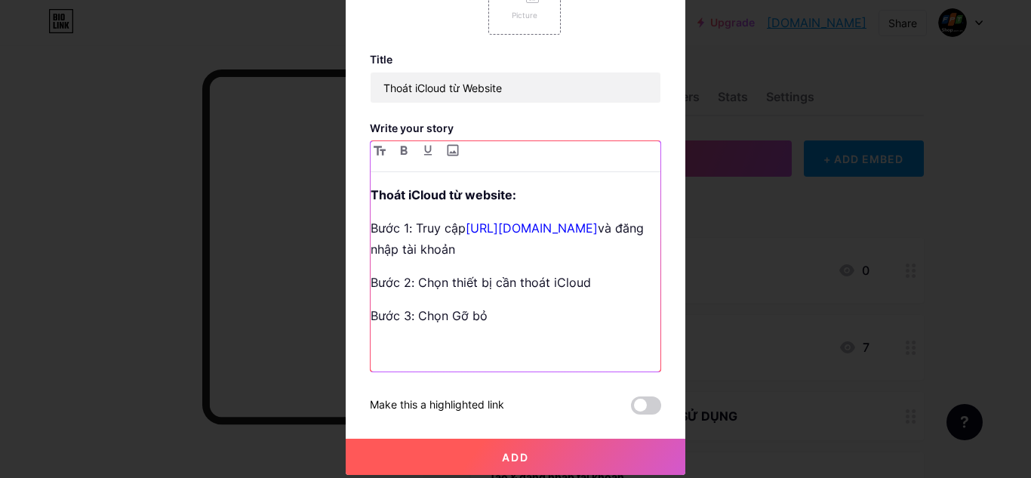
click at [568, 346] on p at bounding box center [516, 348] width 290 height 21
click at [562, 364] on div "Thoát iCloud từ website: Bước 1: Truy cập [URL][DOMAIN_NAME] và đăng nhập tài k…" at bounding box center [516, 277] width 290 height 187
click at [446, 153] on input "file" at bounding box center [452, 150] width 18 height 18
type input "C:\fakepath\MYcKP1SG0EOxyItm903be3fa61828f6f.jpg"
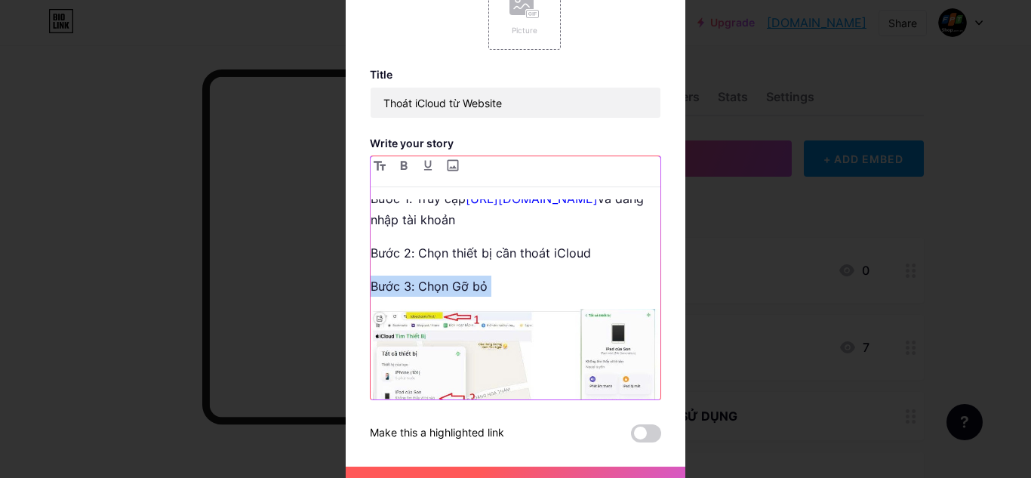
scroll to position [0, 0]
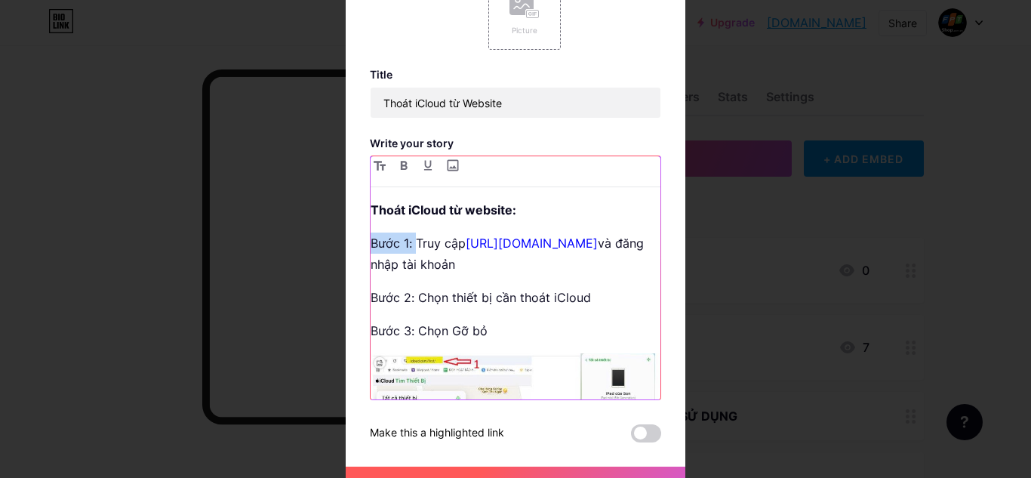
drag, startPoint x: 409, startPoint y: 246, endPoint x: 350, endPoint y: 251, distance: 59.0
click at [350, 251] on div "Story Picture Title Thoát iCloud từ Website Write your story Thoát iCloud từ we…" at bounding box center [516, 203] width 340 height 599
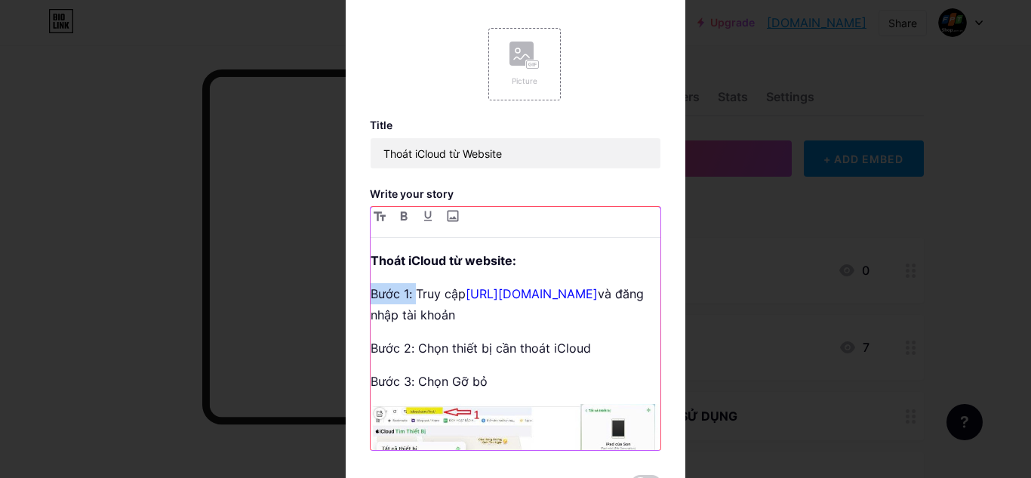
scroll to position [75, 0]
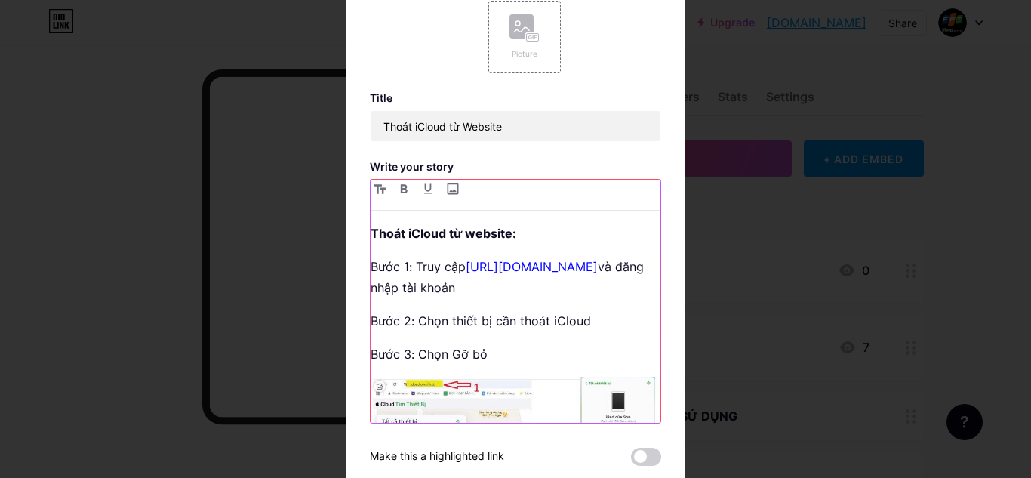
click at [469, 239] on strong "Thoát iCloud từ website:" at bounding box center [444, 233] width 146 height 15
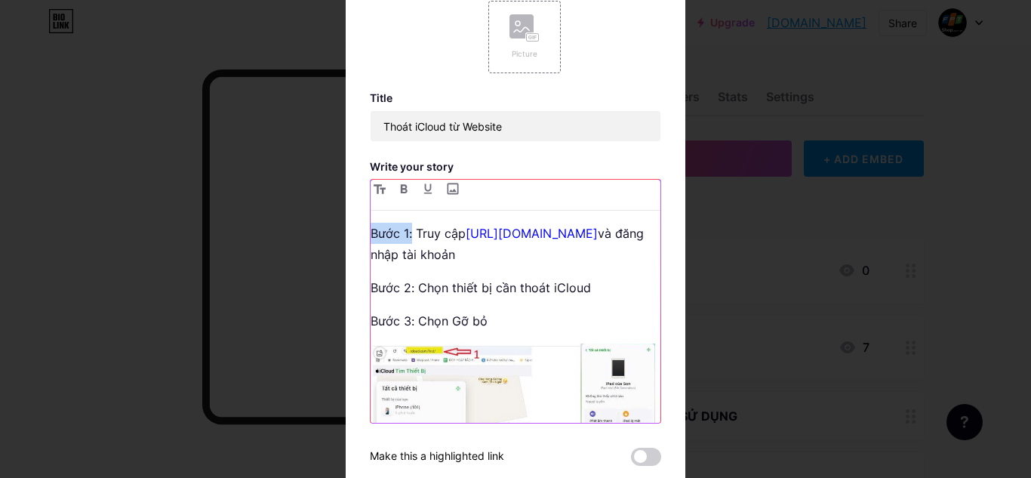
drag, startPoint x: 406, startPoint y: 235, endPoint x: 355, endPoint y: 239, distance: 51.5
click at [355, 239] on div "Story Picture Title Thoát iCloud từ Website Write your story Bước 1: Truy cập […" at bounding box center [516, 227] width 340 height 599
drag, startPoint x: 411, startPoint y: 286, endPoint x: 353, endPoint y: 283, distance: 57.4
click at [353, 283] on div "Story Picture Title Thoát iCloud từ Website Write your story Bước 1: Truy cập […" at bounding box center [516, 227] width 340 height 599
drag, startPoint x: 411, startPoint y: 322, endPoint x: 346, endPoint y: 320, distance: 64.9
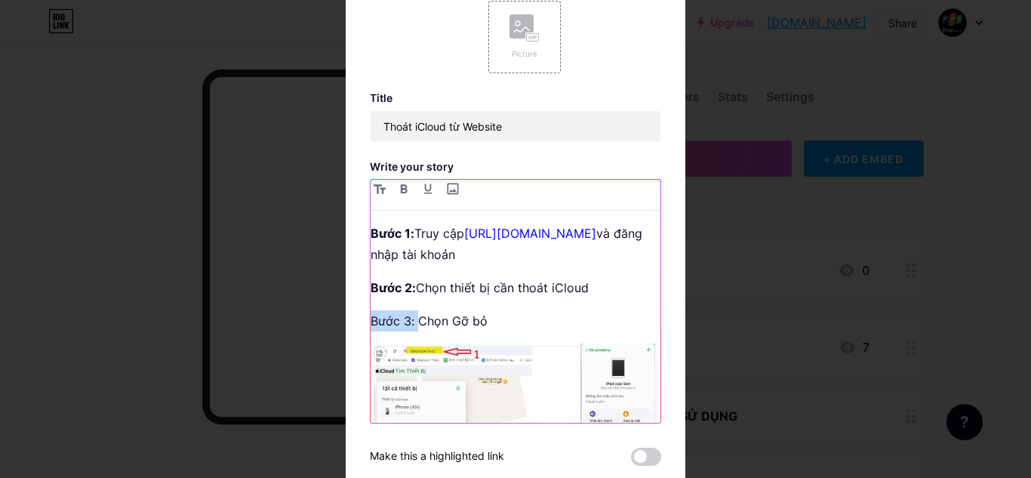
click at [347, 320] on div "Story Picture Title Thoát iCloud từ Website Write your story Bước 1: Truy cập […" at bounding box center [516, 227] width 340 height 599
click at [514, 306] on div "Bước 1: Truy cập [URL][DOMAIN_NAME] và đăng nhập tài khoản Bước 2: Chọn thiết b…" at bounding box center [516, 323] width 290 height 200
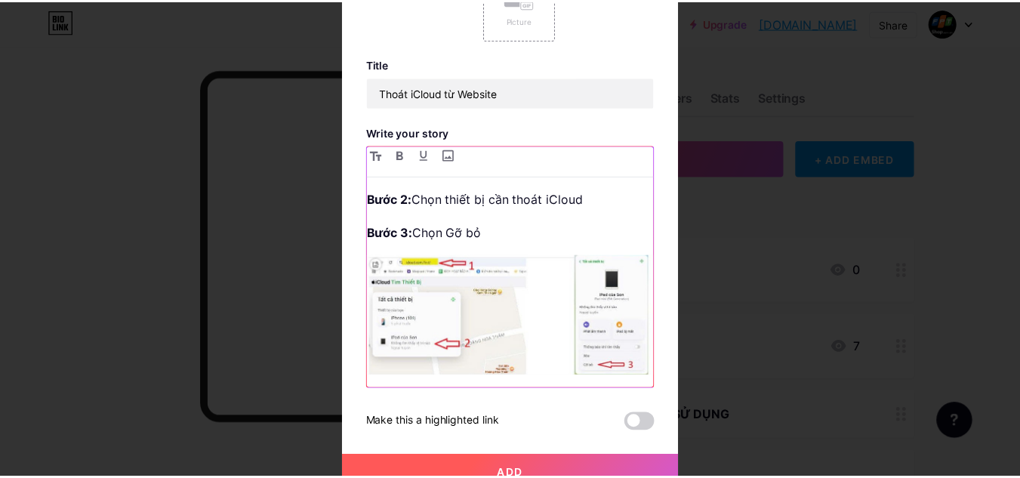
scroll to position [127, 0]
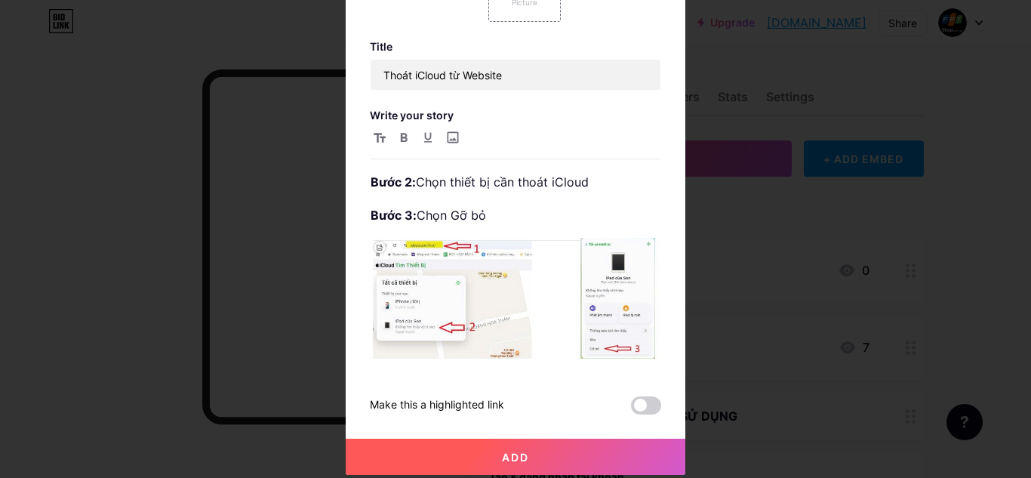
click at [539, 446] on button "Add" at bounding box center [516, 457] width 340 height 36
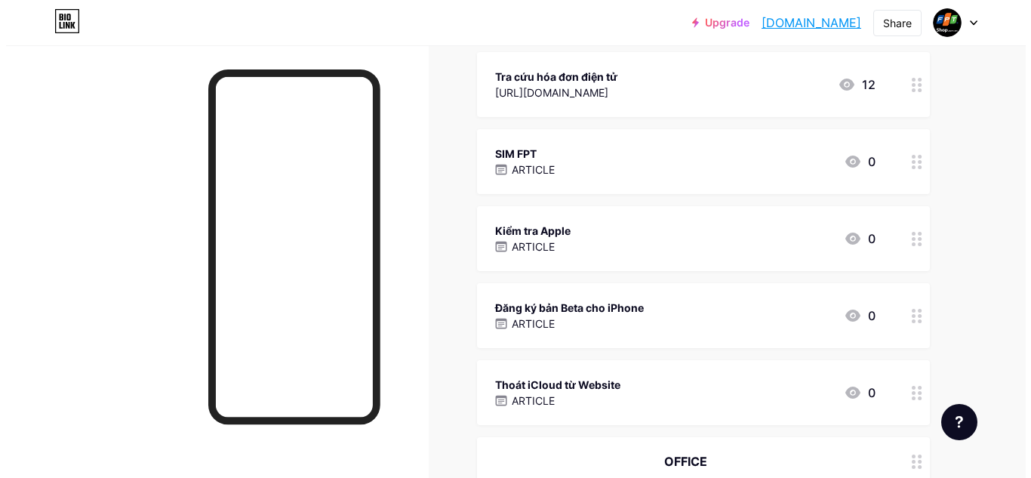
scroll to position [734, 0]
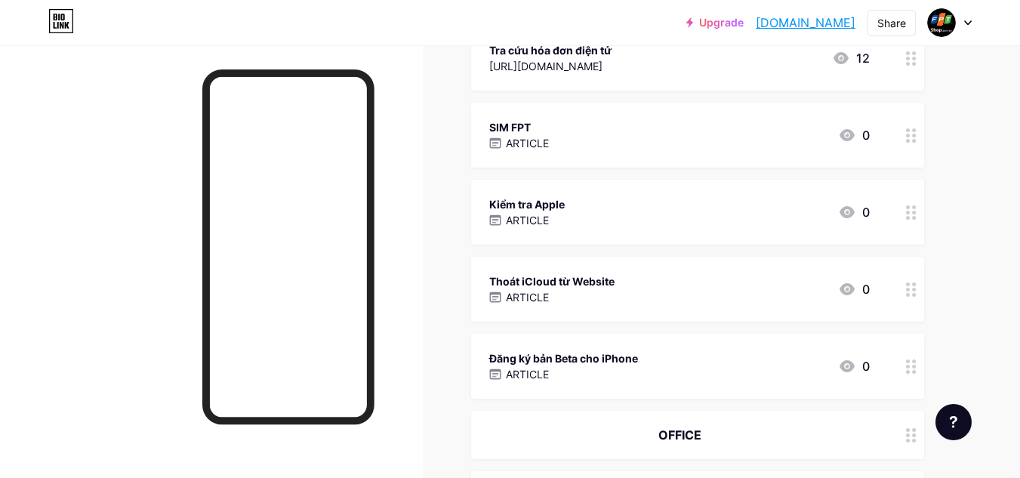
click at [646, 222] on div "Kiểm tra Apple ARTICLE 0" at bounding box center [679, 212] width 380 height 35
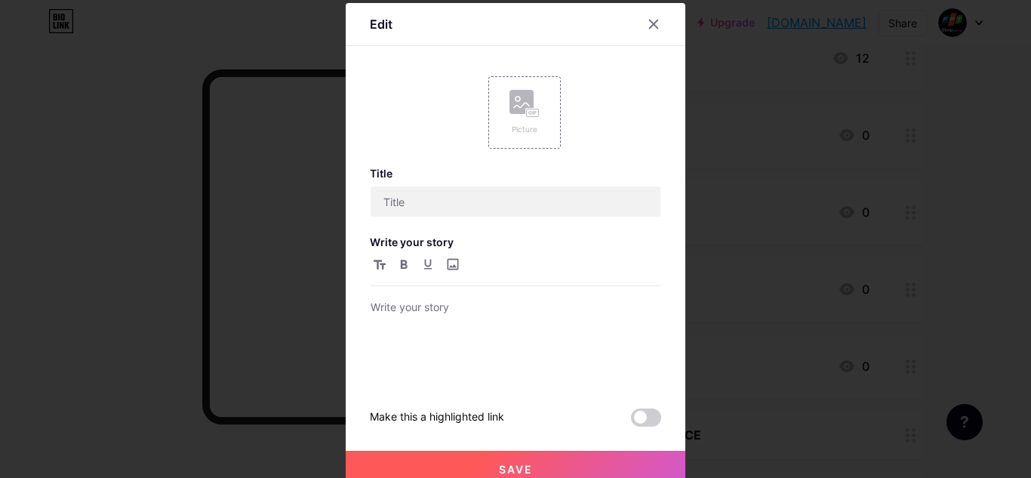
type input "Kiểm tra Apple"
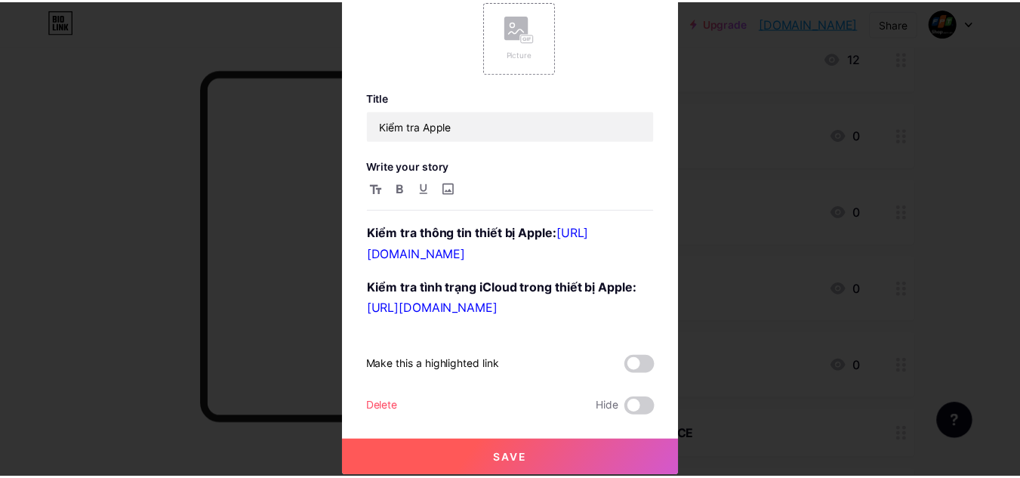
scroll to position [78, 0]
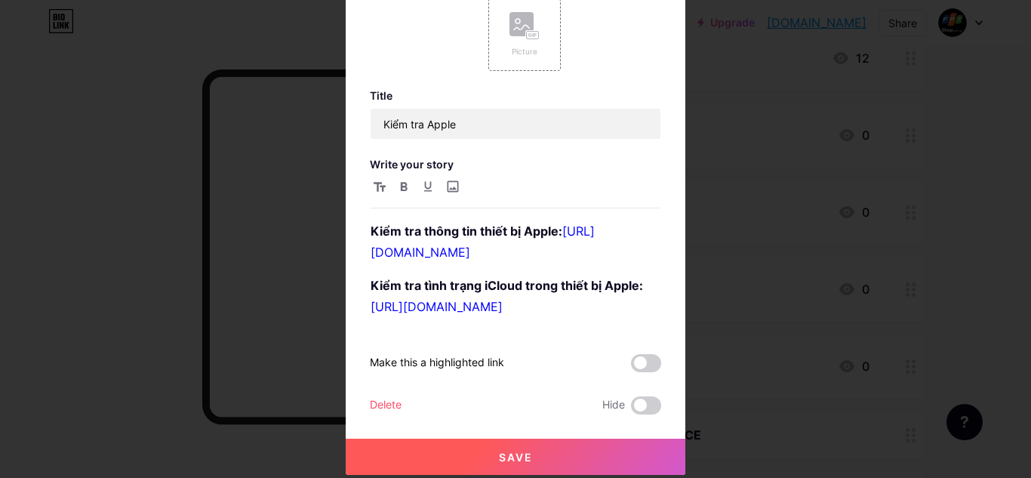
click at [709, 253] on div at bounding box center [515, 161] width 1031 height 478
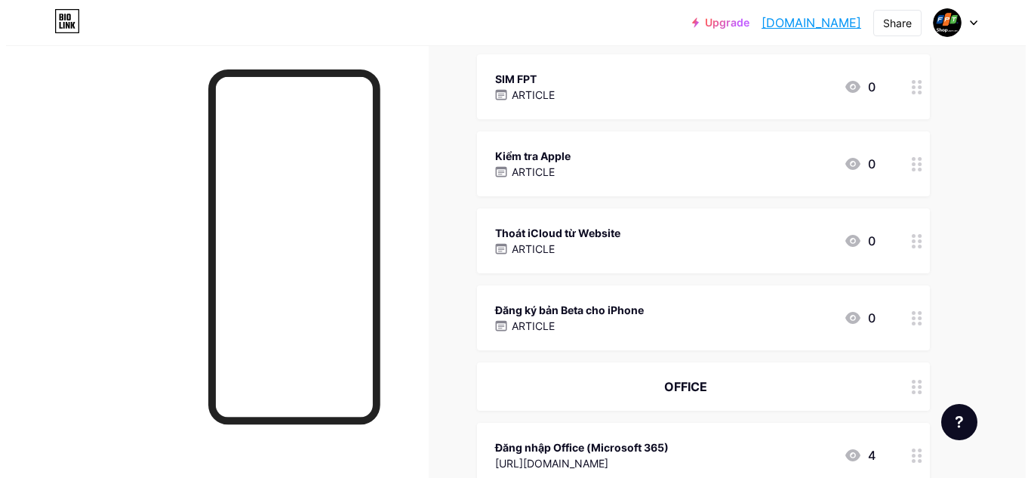
scroll to position [810, 0]
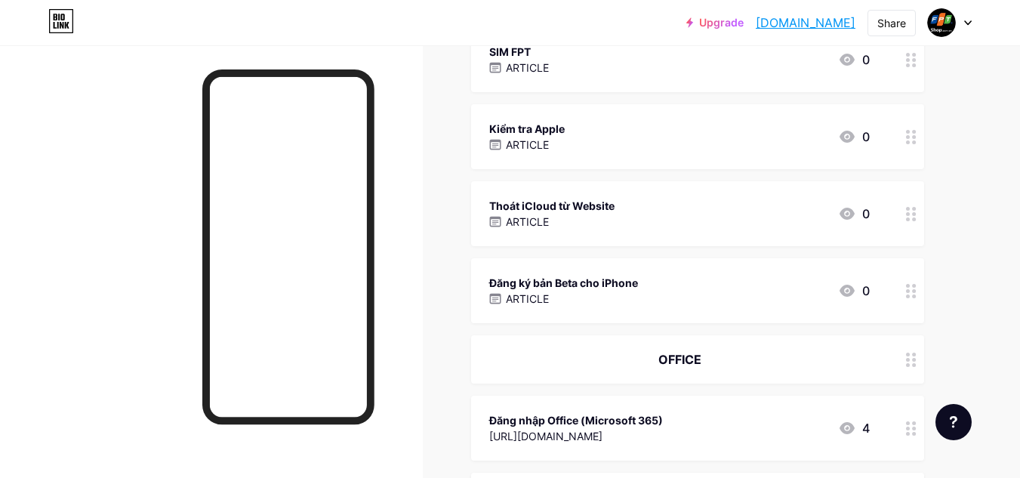
click at [704, 232] on div "Thoát iCloud từ Website ARTICLE 0" at bounding box center [697, 213] width 453 height 65
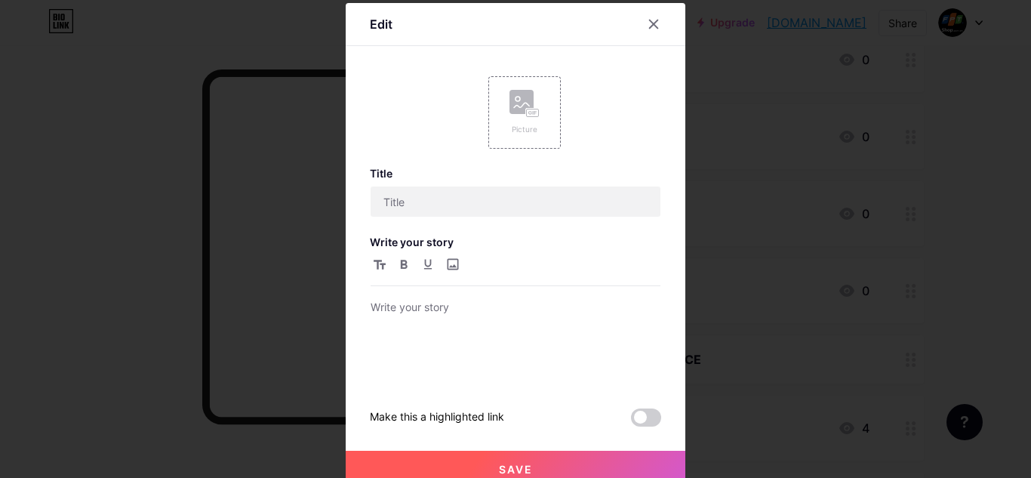
type input "Thoát iCloud từ Website"
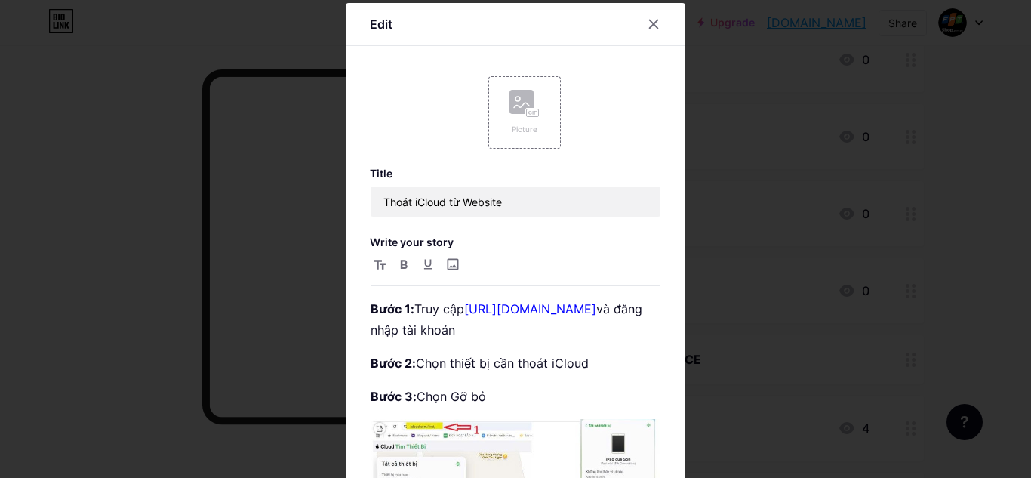
click at [754, 277] on div at bounding box center [515, 239] width 1031 height 478
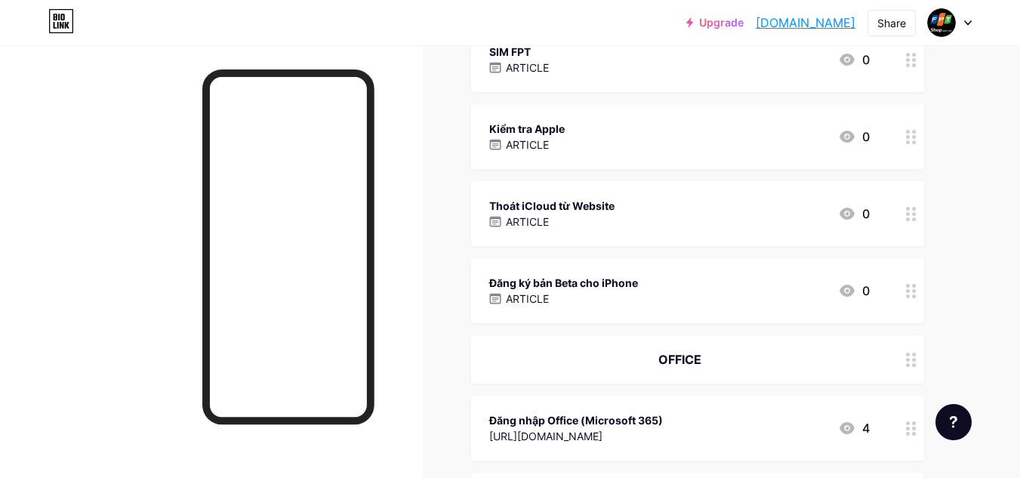
click at [688, 292] on div "Đăng ký bản Beta cho iPhone ARTICLE 0" at bounding box center [679, 290] width 380 height 35
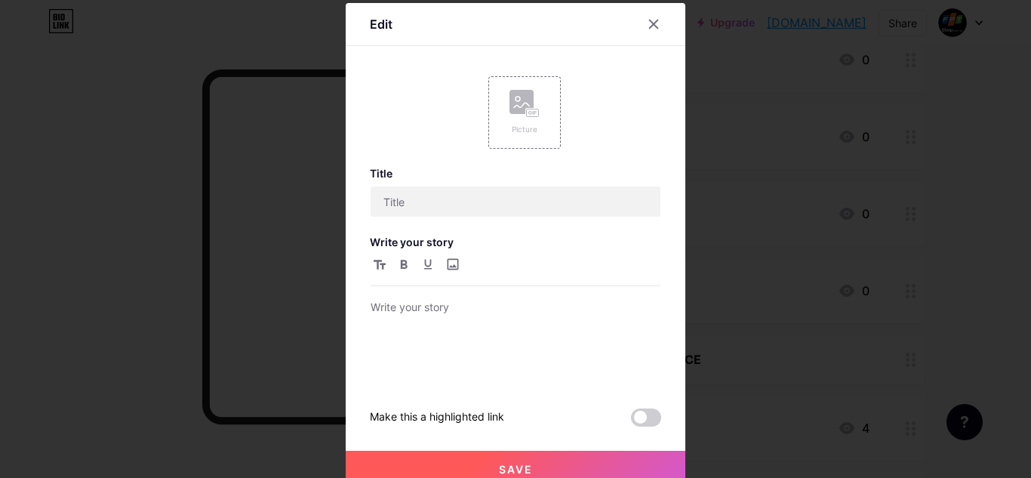
type input "Đăng ký bản Beta cho iPhone"
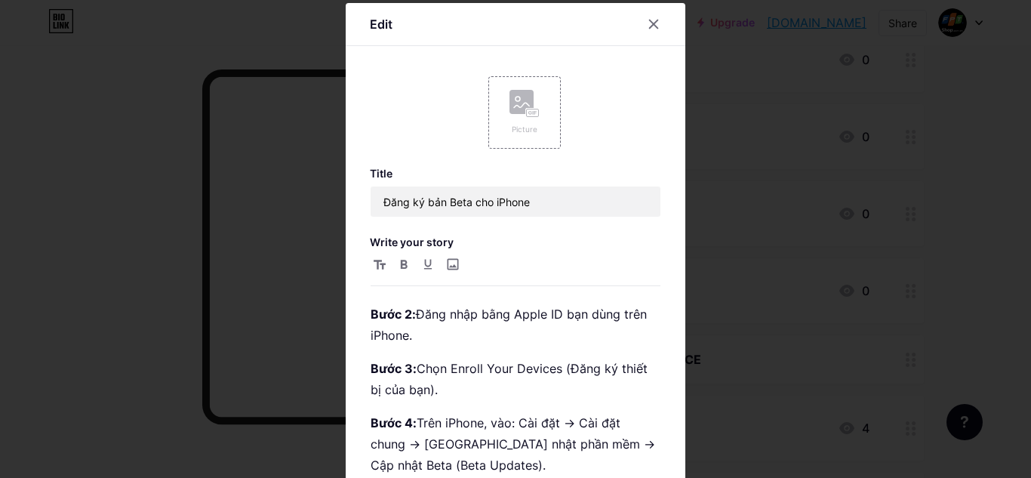
scroll to position [126, 0]
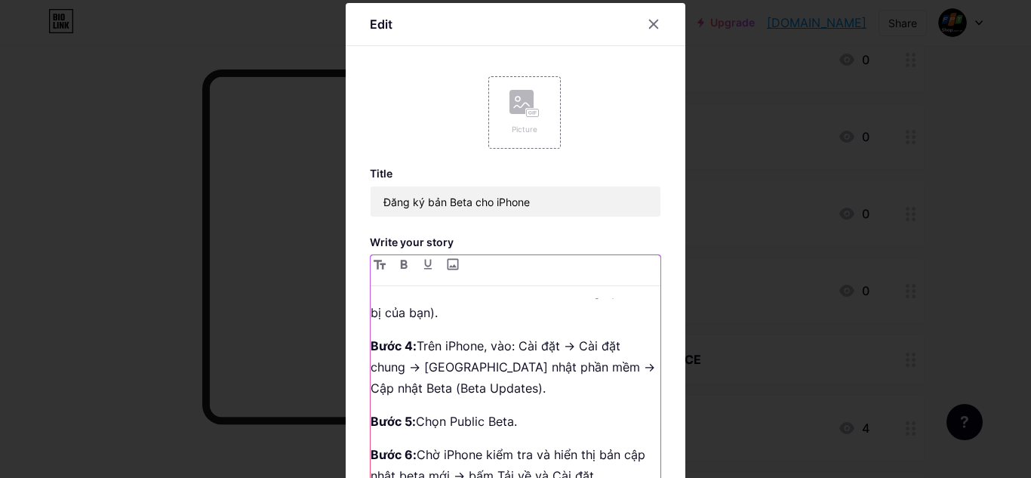
click at [567, 345] on p "Bước 4: Trên iPhone, vào: Cài đặt → Cài đặt chung → Cập nhật phần mềm → Cập nhậ…" at bounding box center [516, 366] width 290 height 63
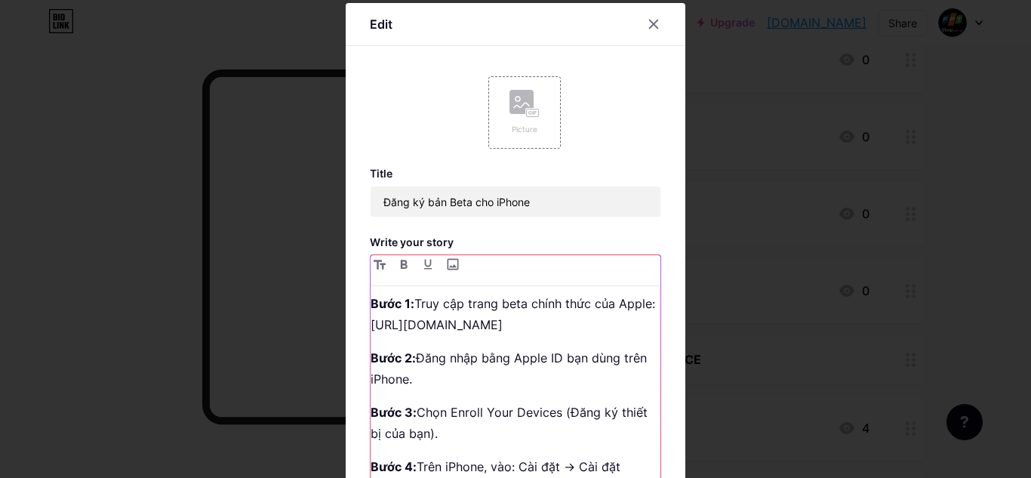
scroll to position [0, 0]
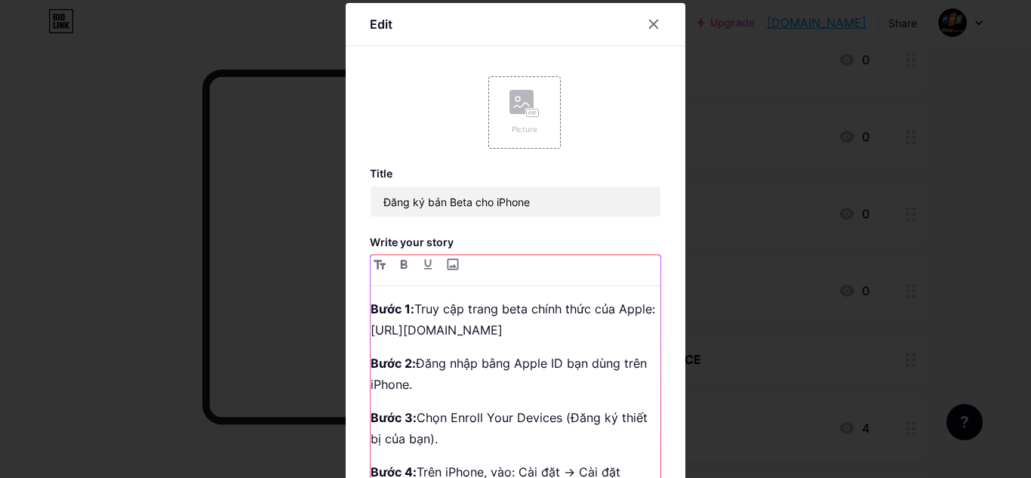
click at [563, 337] on p "Bước 1: Truy cập trang beta chính thức của Apple: [URL][DOMAIN_NAME]" at bounding box center [516, 319] width 290 height 42
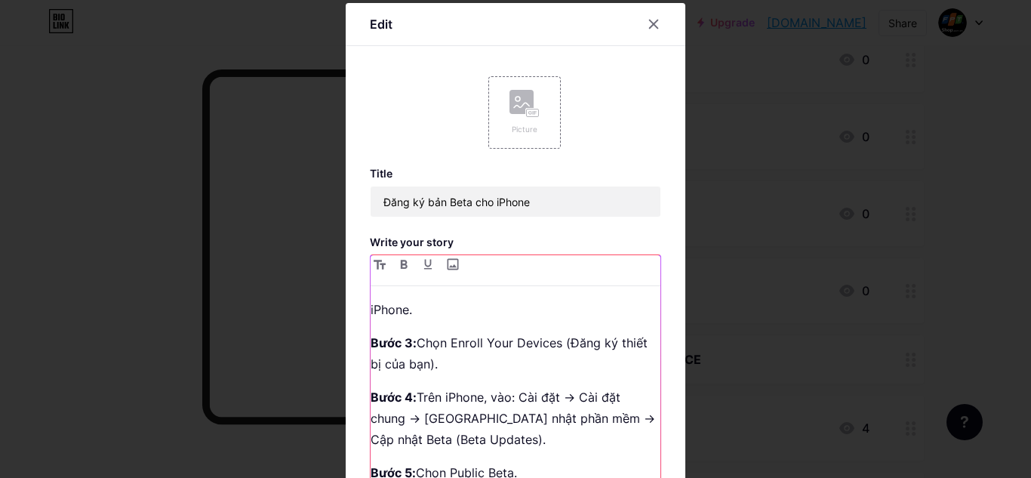
scroll to position [75, 0]
drag, startPoint x: 449, startPoint y: 345, endPoint x: 552, endPoint y: 347, distance: 102.7
click at [555, 347] on p "Bước 3: Chọn Enroll Your Devices (Đăng ký thiết bị của bạn)." at bounding box center [516, 352] width 290 height 42
click at [532, 374] on div "Bước 1: Truy cập trang beta chính thức của Apple: [URL][DOMAIN_NAME] Bước 2: Đă…" at bounding box center [516, 398] width 290 height 200
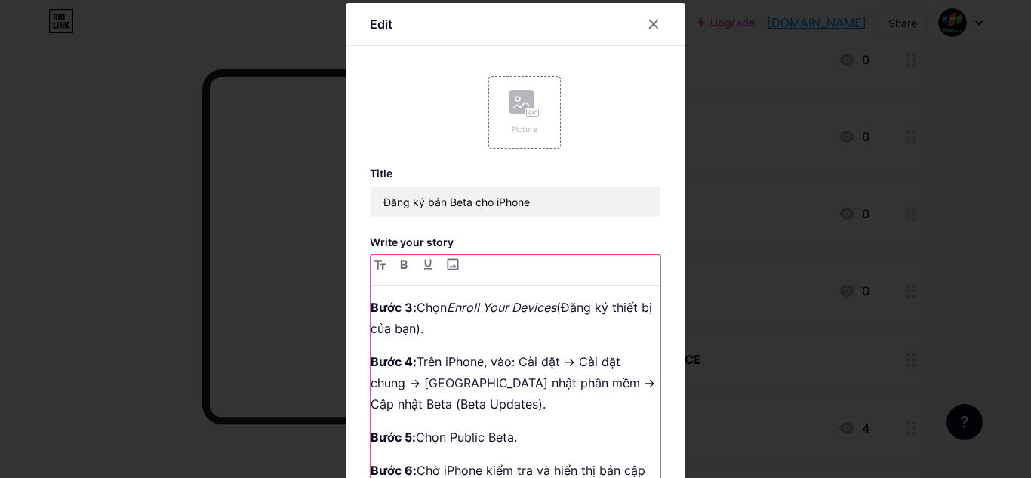
scroll to position [126, 0]
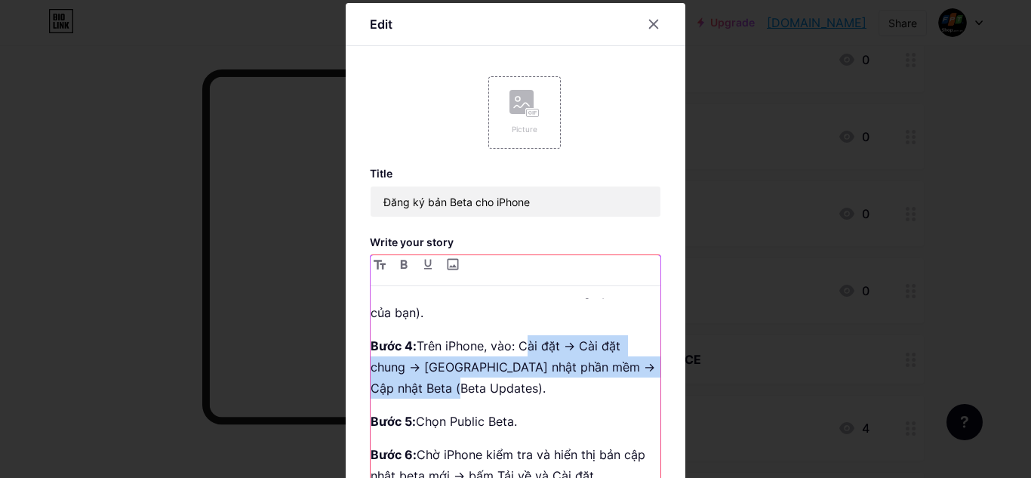
drag, startPoint x: 518, startPoint y: 351, endPoint x: 452, endPoint y: 394, distance: 78.5
click at [452, 394] on p "Bước 4: Trên iPhone, vào: Cài đặt → Cài đặt chung → Cập nhật phần mềm → Cập nhậ…" at bounding box center [516, 366] width 290 height 63
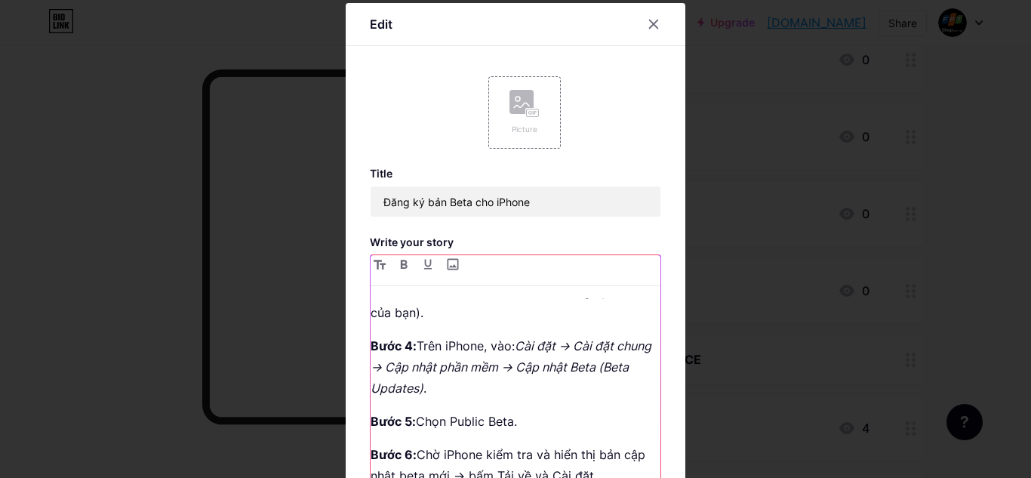
click at [479, 352] on p "Bước 4: Trên iPhone, vào: Cài đặt → Cài đặt chung → Cập nhật phần mềm → Cập nhậ…" at bounding box center [516, 366] width 290 height 63
drag, startPoint x: 445, startPoint y: 421, endPoint x: 509, endPoint y: 421, distance: 63.4
click at [509, 421] on p "Bước 5: Chọn Public Beta." at bounding box center [516, 421] width 290 height 21
click at [479, 382] on p "Bước 4: Trên iPhone, vào: Cài đặt → Cài đặt chung → Cập nhật phần mềm → Cập nhậ…" at bounding box center [516, 366] width 290 height 63
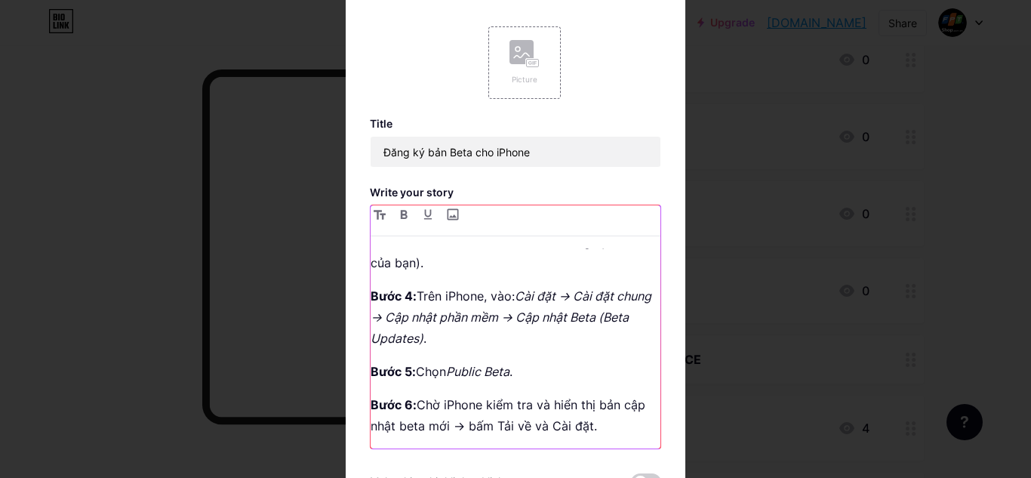
scroll to position [75, 0]
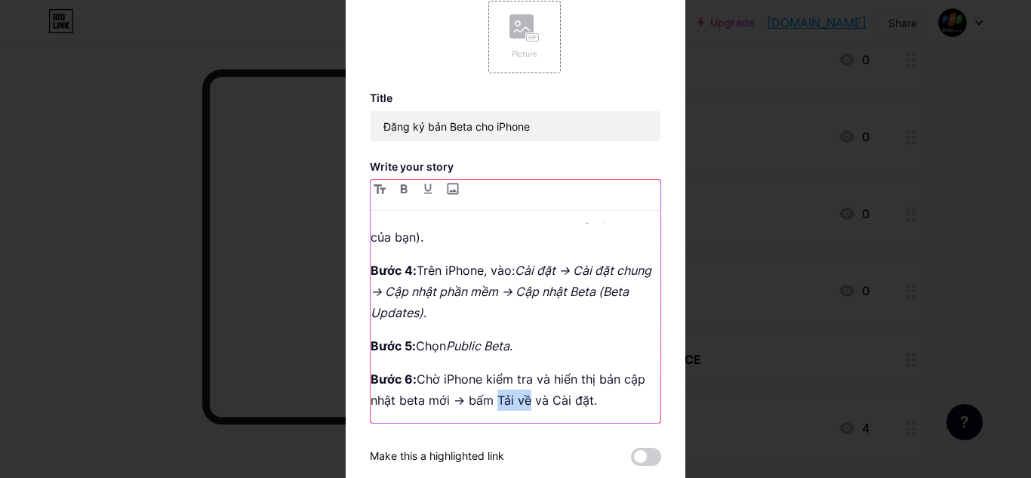
drag, startPoint x: 492, startPoint y: 402, endPoint x: 521, endPoint y: 402, distance: 28.7
click at [521, 402] on p "Bước 6: Chờ iPhone kiểm tra và hiển thị bản cập nhật beta mới → bấm Tải về và C…" at bounding box center [516, 389] width 290 height 42
click at [522, 352] on p "Bước 5: Chọn Public Beta ." at bounding box center [516, 345] width 290 height 21
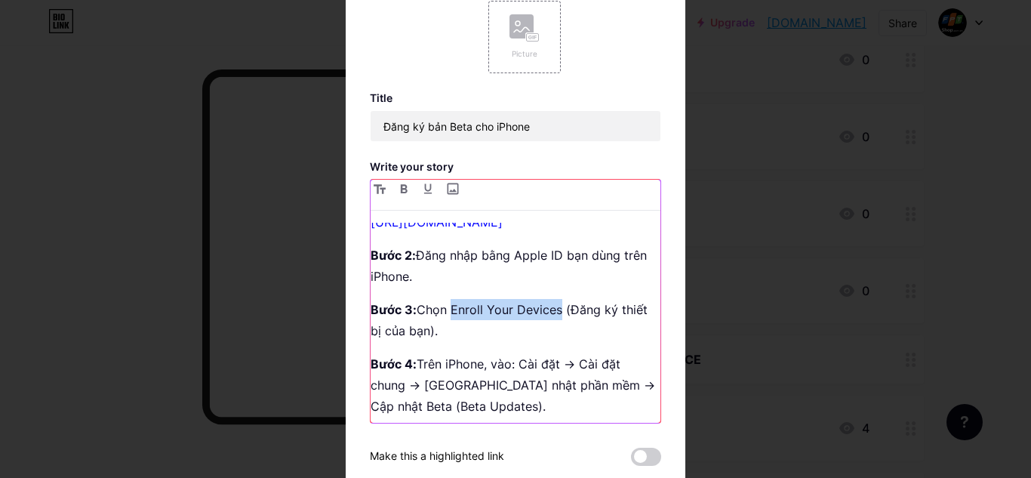
scroll to position [0, 0]
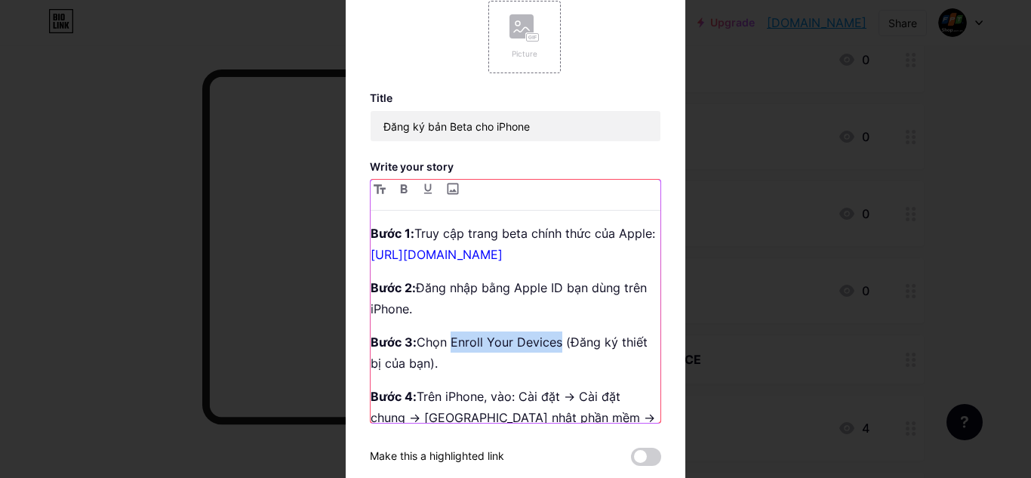
click at [523, 323] on div "Bước 1: Truy cập trang beta chính thức của Apple: [URL][DOMAIN_NAME] Bước 2: Đă…" at bounding box center [516, 323] width 290 height 200
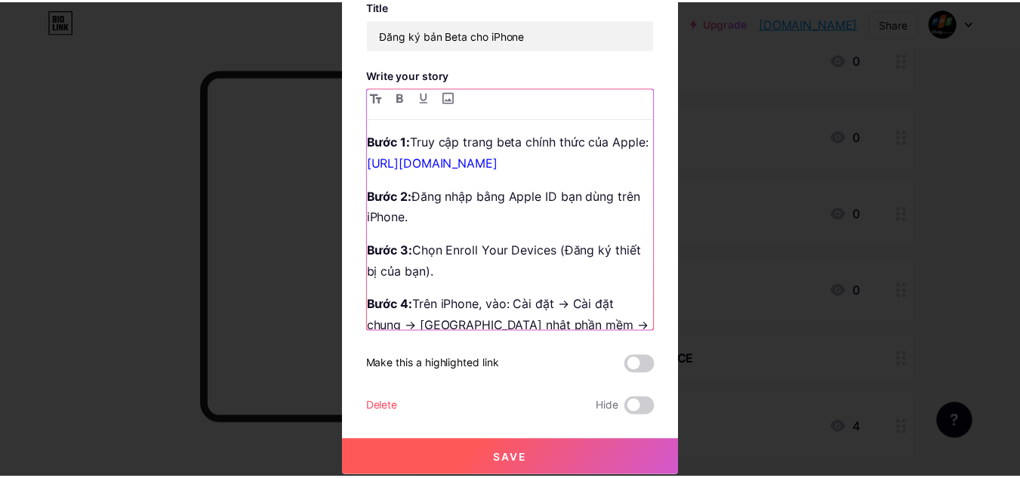
scroll to position [169, 0]
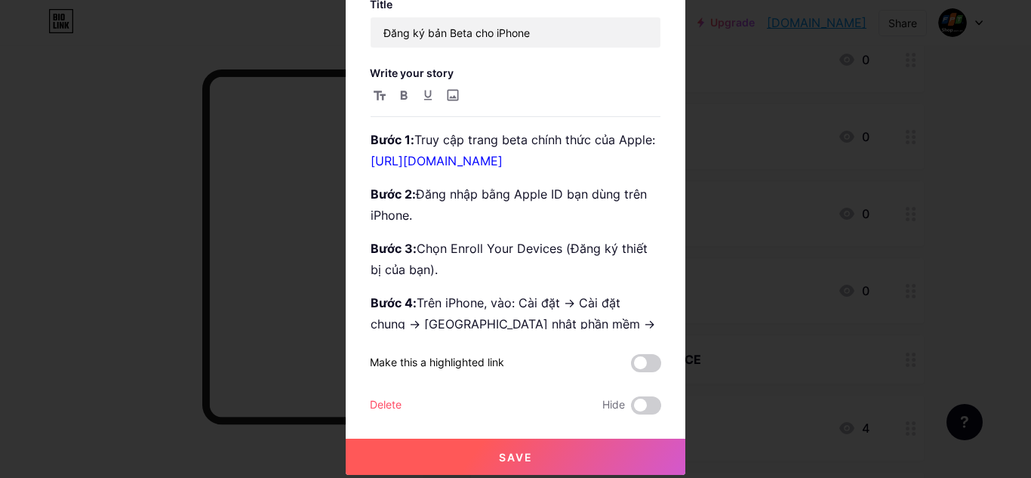
click at [614, 456] on button "Save" at bounding box center [516, 457] width 340 height 36
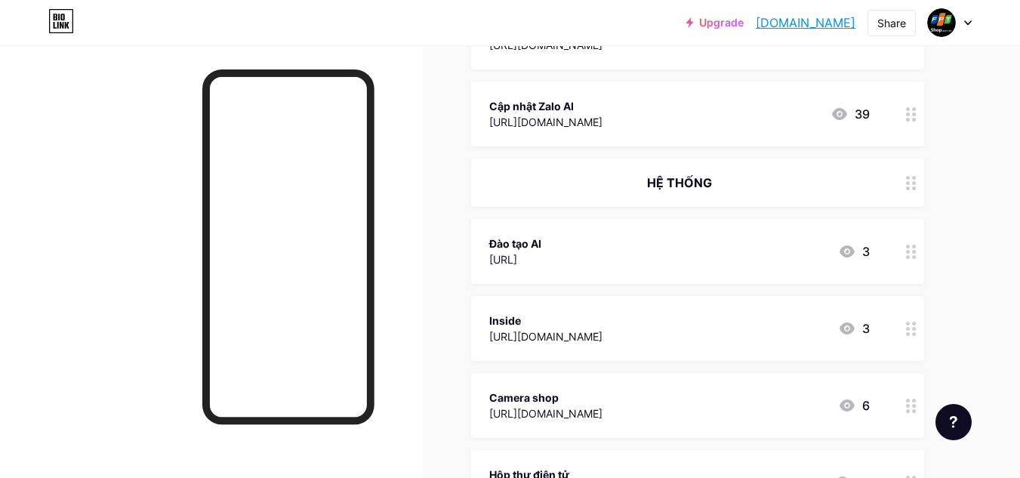
scroll to position [2415, 0]
click at [769, 261] on div "Đào tạo AI [URL] 3" at bounding box center [679, 252] width 380 height 35
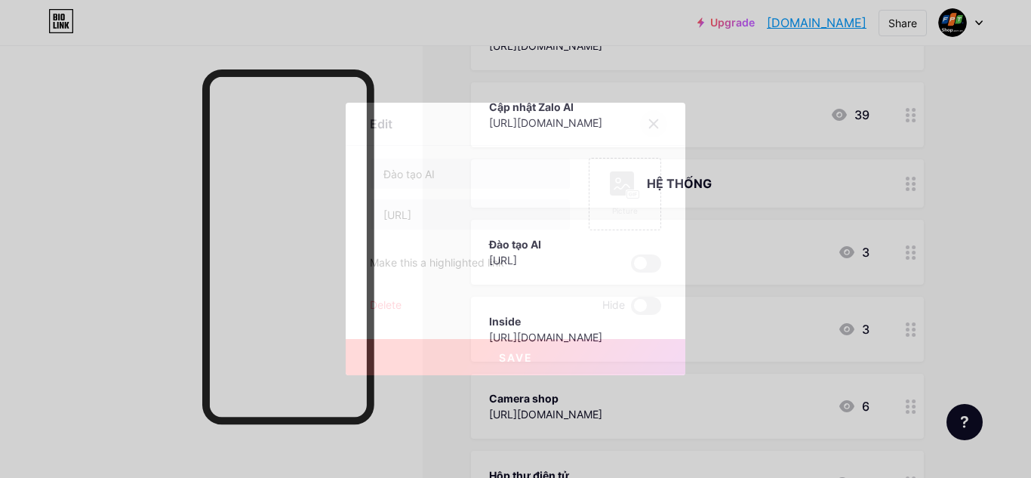
click at [652, 125] on icon at bounding box center [654, 124] width 8 height 8
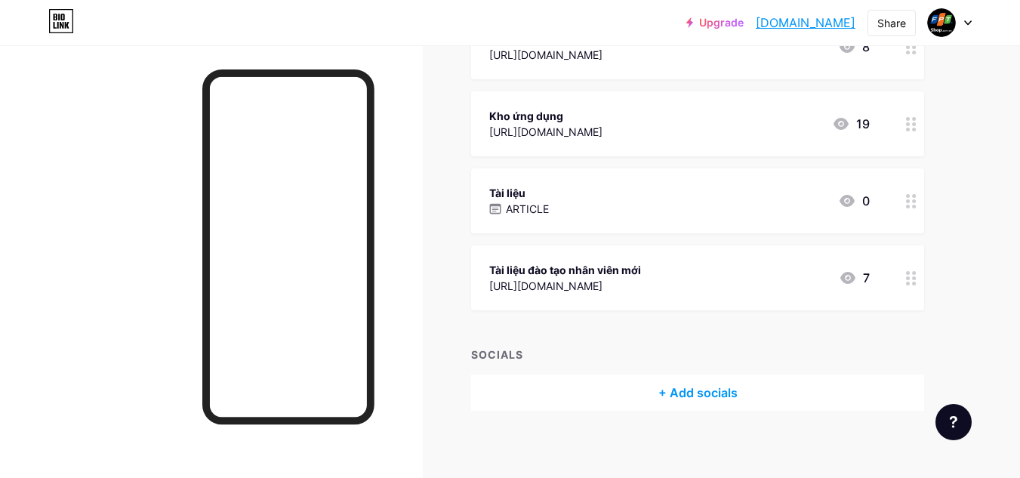
scroll to position [3321, 0]
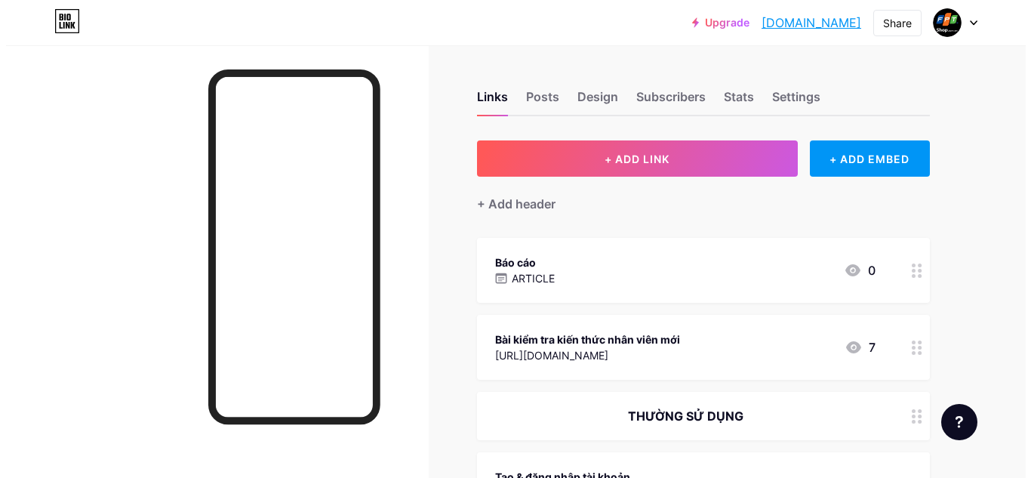
scroll to position [75, 0]
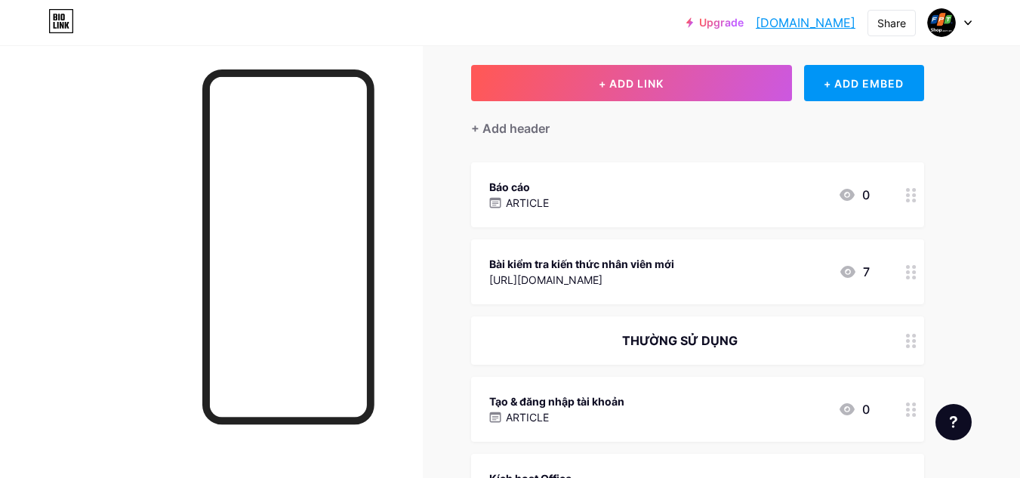
click at [608, 186] on div "Báo cáo ARTICLE 0" at bounding box center [679, 194] width 380 height 35
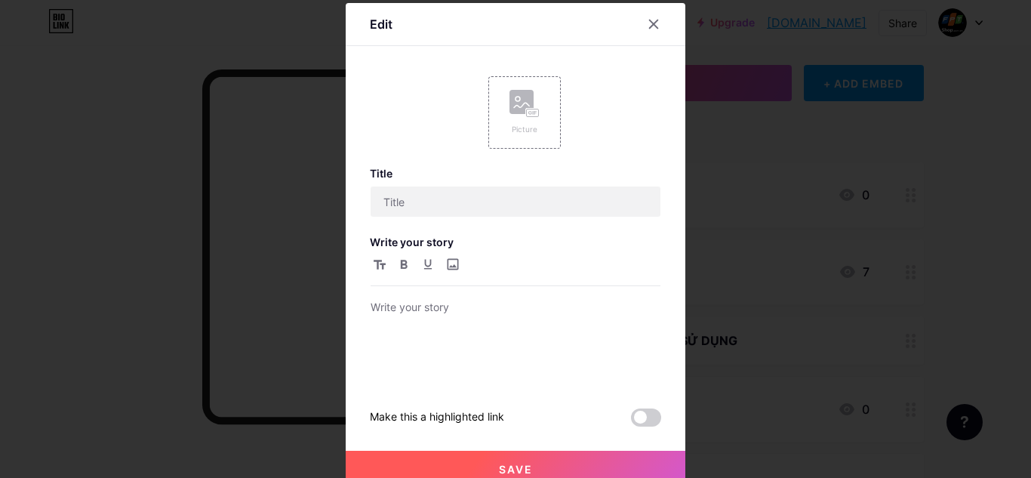
type input "Báo cáo"
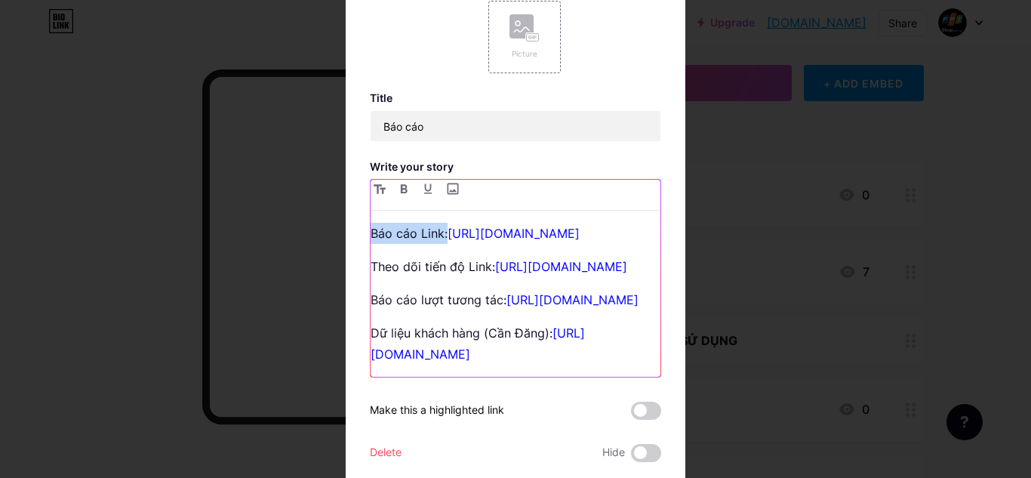
drag, startPoint x: 442, startPoint y: 238, endPoint x: 365, endPoint y: 241, distance: 77.0
click at [371, 241] on p "Báo cáo Link: https://forms.office.com/r/PfJqc4rifV?origin=lprLink" at bounding box center [516, 233] width 290 height 21
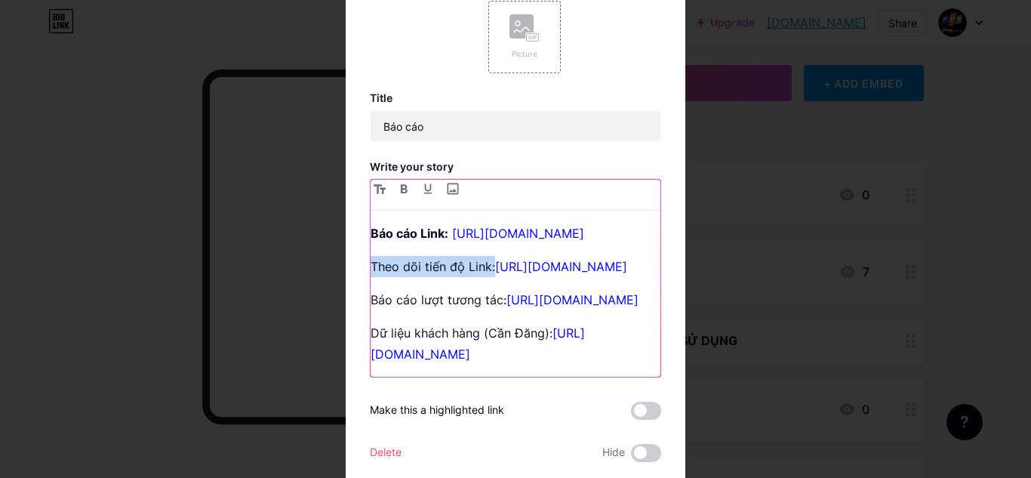
drag, startPoint x: 488, startPoint y: 309, endPoint x: 337, endPoint y: 305, distance: 150.3
click at [337, 305] on div "Edit Picture Title Báo cáo Write your story Báo cáo Link: https://forms.office.…" at bounding box center [515, 239] width 1031 height 478
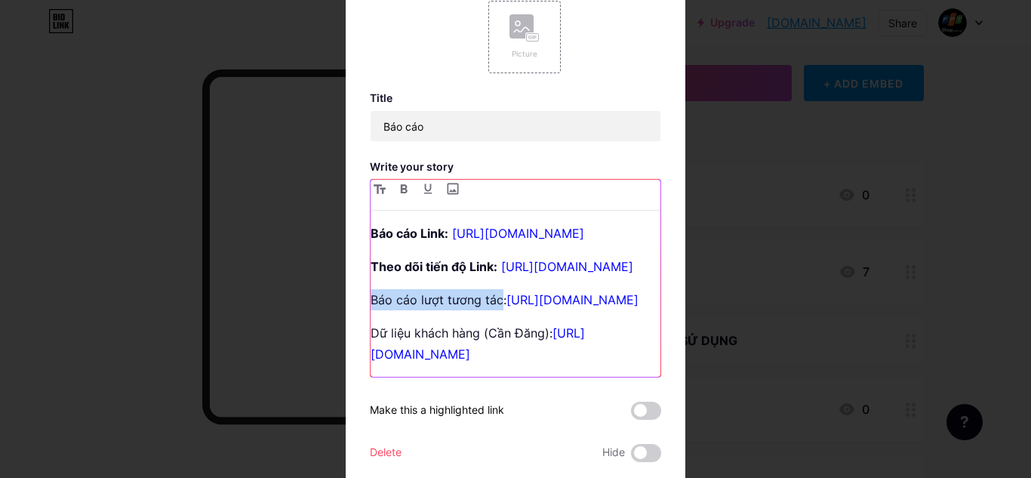
drag, startPoint x: 496, startPoint y: 276, endPoint x: 364, endPoint y: 280, distance: 132.1
click at [370, 280] on div "Báo cáo Link: https://forms.office.com/r/PfJqc4rifV?origin=lprLink Theo dõi tiế…" at bounding box center [515, 278] width 291 height 199
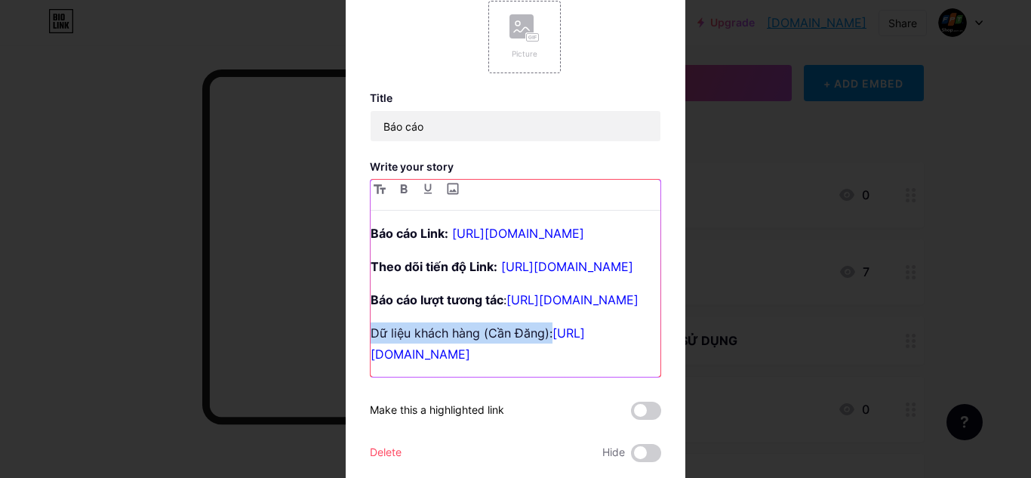
drag, startPoint x: 546, startPoint y: 370, endPoint x: 367, endPoint y: 371, distance: 179.6
click at [371, 365] on p "Dữ liệu khách hàng (Cần Đăng): https://docs.google.com/spreadsheets/d/1Zs1GkaSg…" at bounding box center [516, 343] width 290 height 42
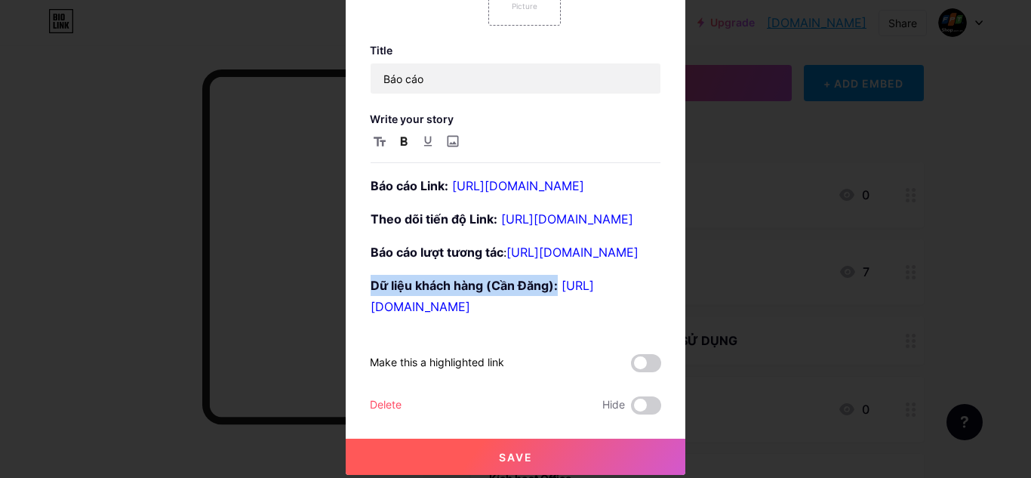
click at [576, 462] on button "Save" at bounding box center [516, 457] width 340 height 36
